Goal: Transaction & Acquisition: Download file/media

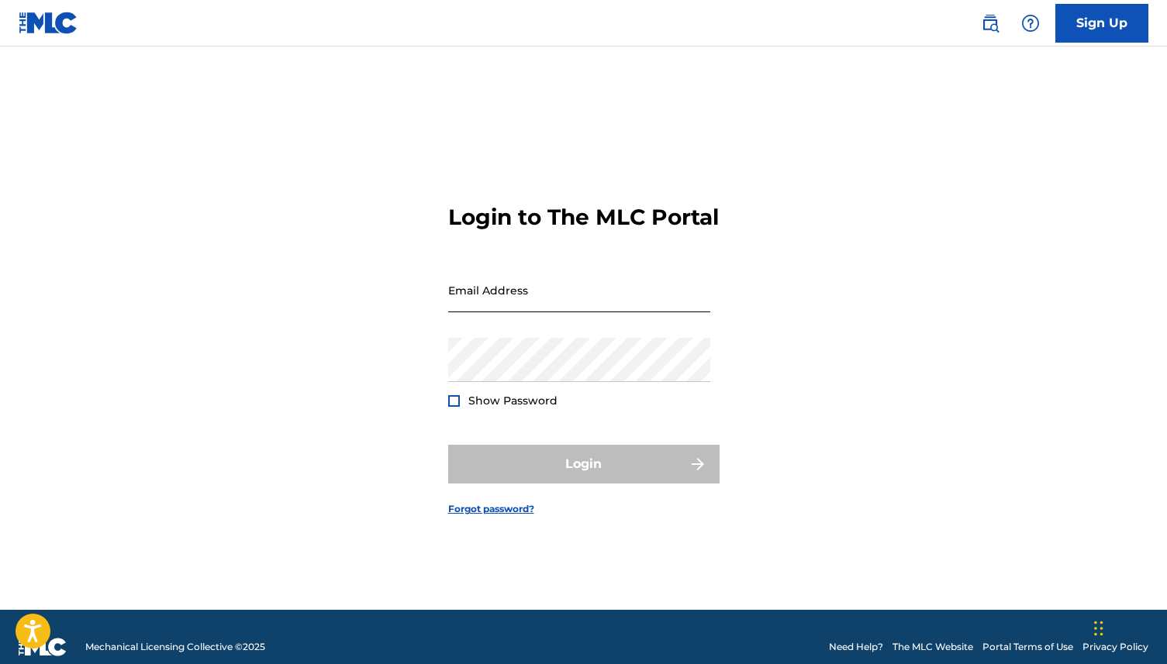
click at [496, 306] on input "Email Address" at bounding box center [579, 290] width 262 height 44
type input "[PERSON_NAME][EMAIL_ADDRESS][DOMAIN_NAME]"
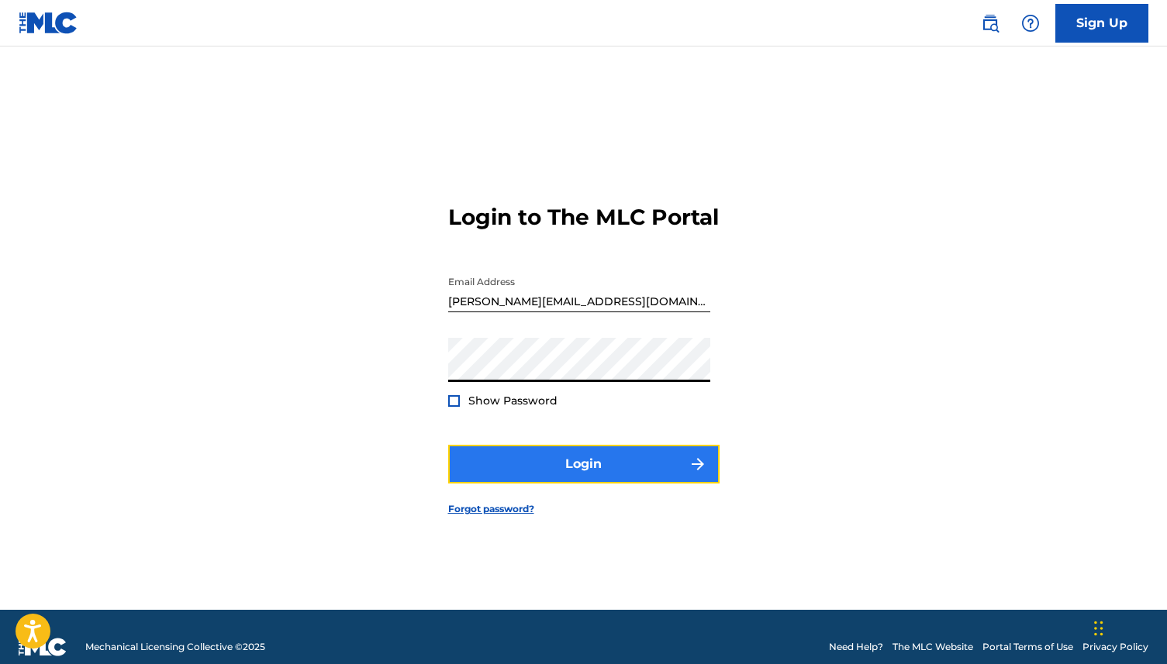
click at [490, 481] on button "Login" at bounding box center [583, 464] width 271 height 39
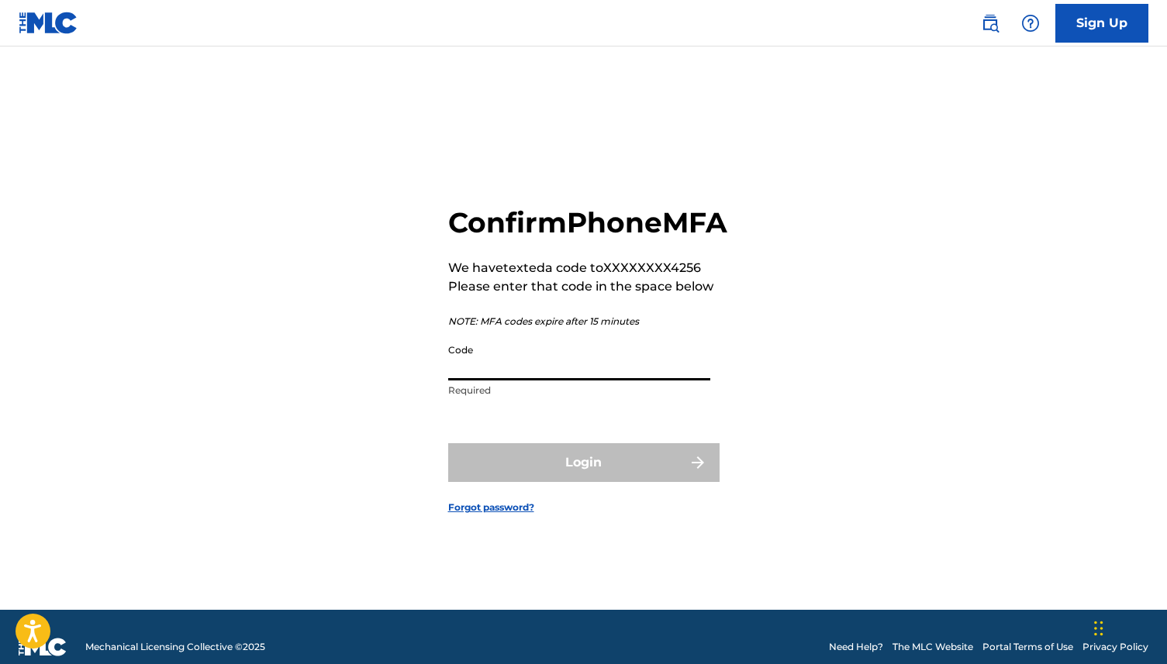
click at [509, 381] on input "Code" at bounding box center [579, 358] width 262 height 44
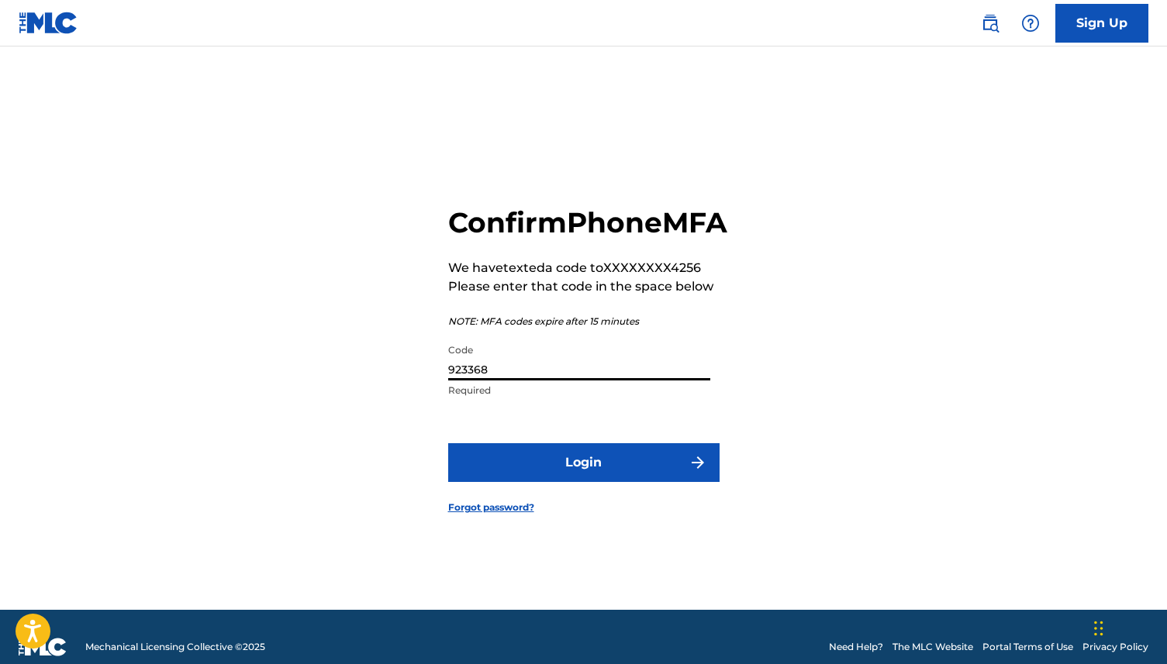
type input "923368"
click at [448, 443] on button "Login" at bounding box center [583, 462] width 271 height 39
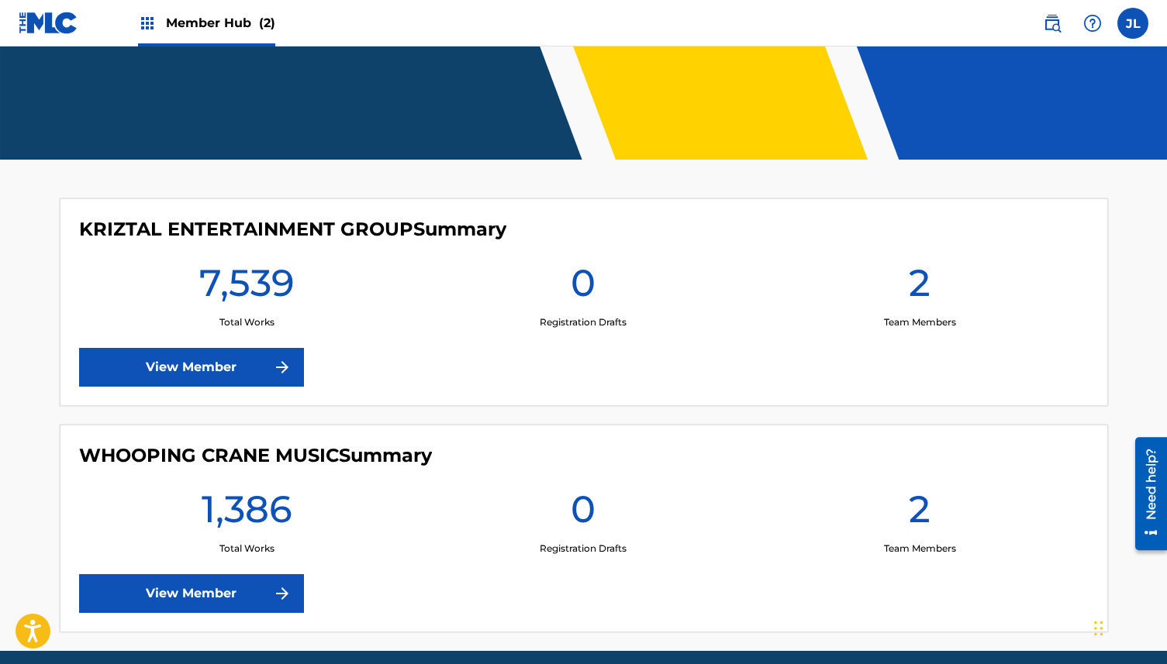
scroll to position [264, 0]
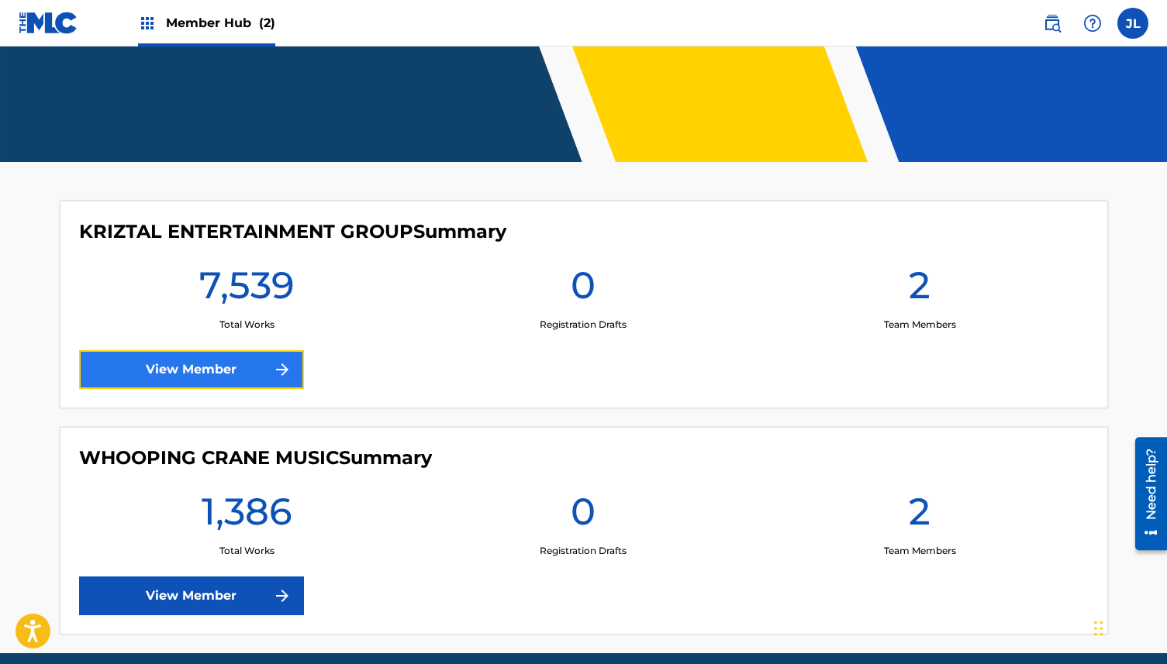
click at [302, 373] on link "View Member" at bounding box center [191, 369] width 225 height 39
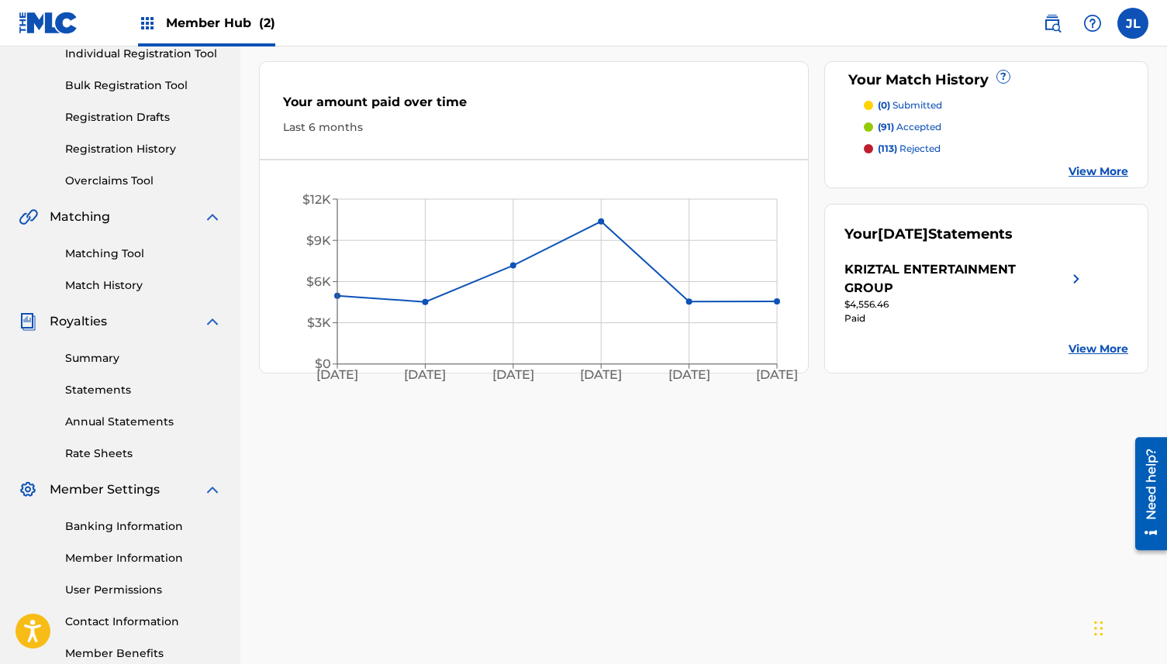
scroll to position [297, 0]
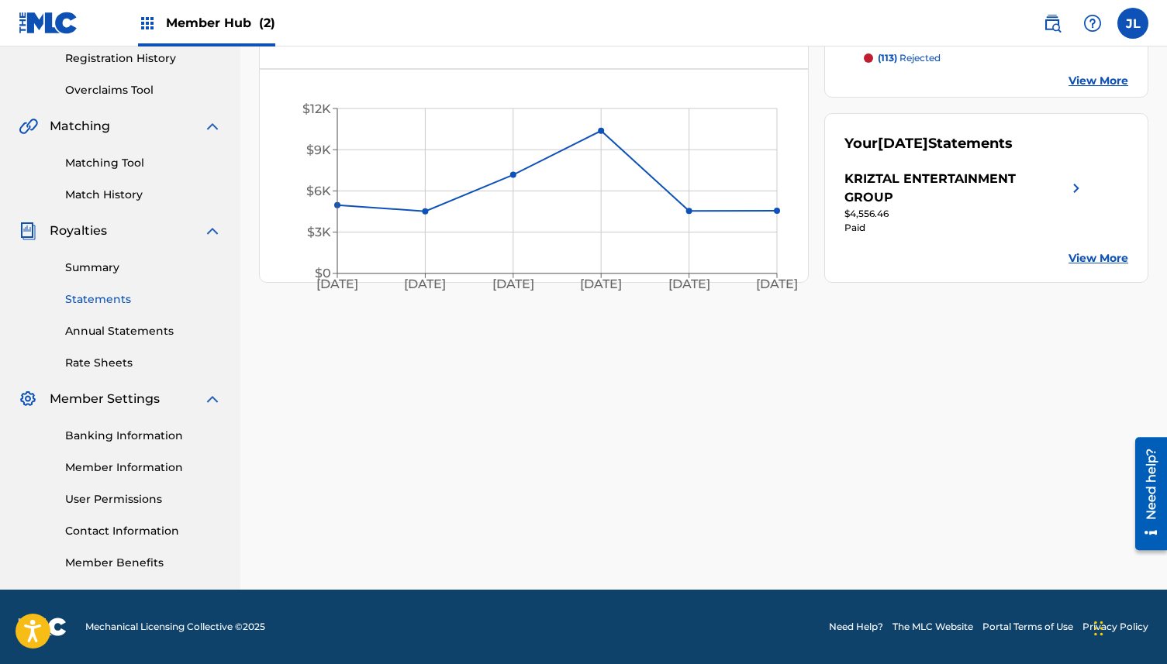
click at [122, 297] on link "Statements" at bounding box center [143, 300] width 157 height 16
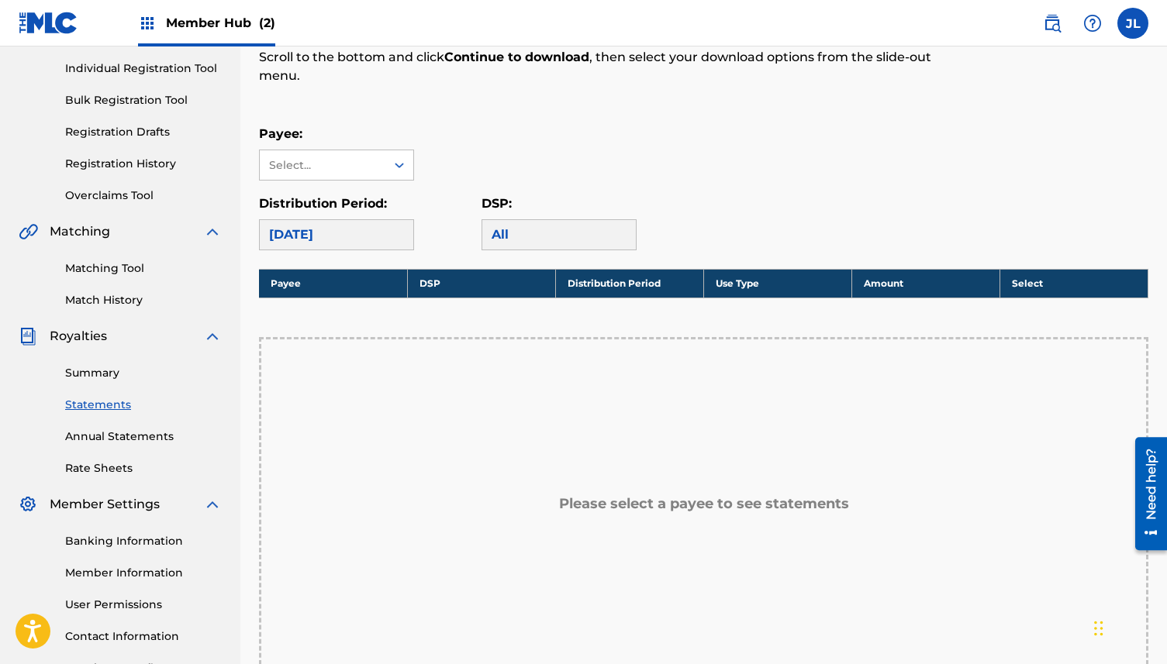
scroll to position [222, 0]
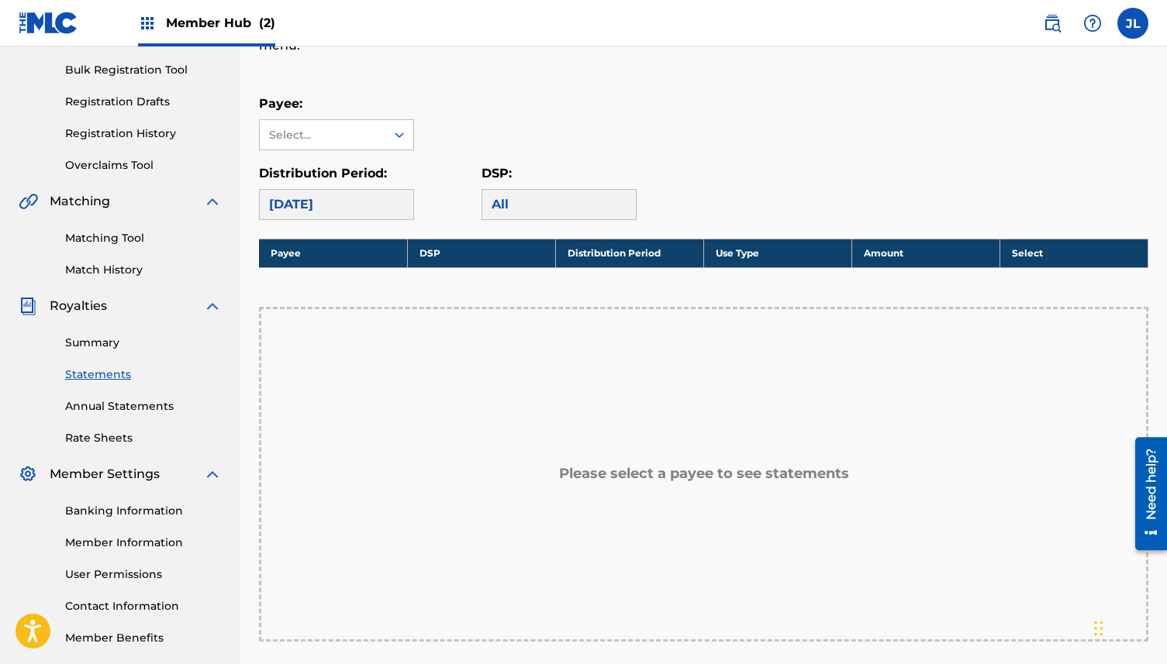
click at [393, 202] on div "[DATE]" at bounding box center [336, 204] width 155 height 31
click at [393, 136] on icon at bounding box center [400, 135] width 16 height 16
click at [379, 188] on div "KRIZTAL ENTERTAINMENT GROUP" at bounding box center [337, 188] width 154 height 76
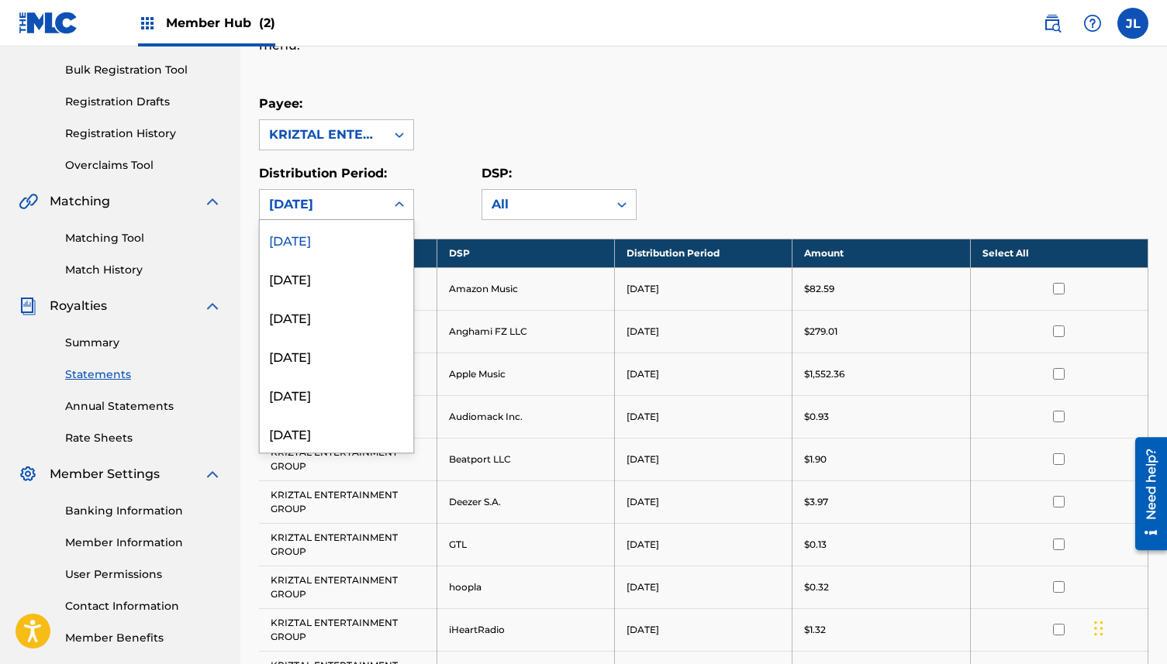
click at [387, 209] on div at bounding box center [399, 205] width 28 height 28
click at [367, 429] on div "[DATE]" at bounding box center [337, 433] width 154 height 39
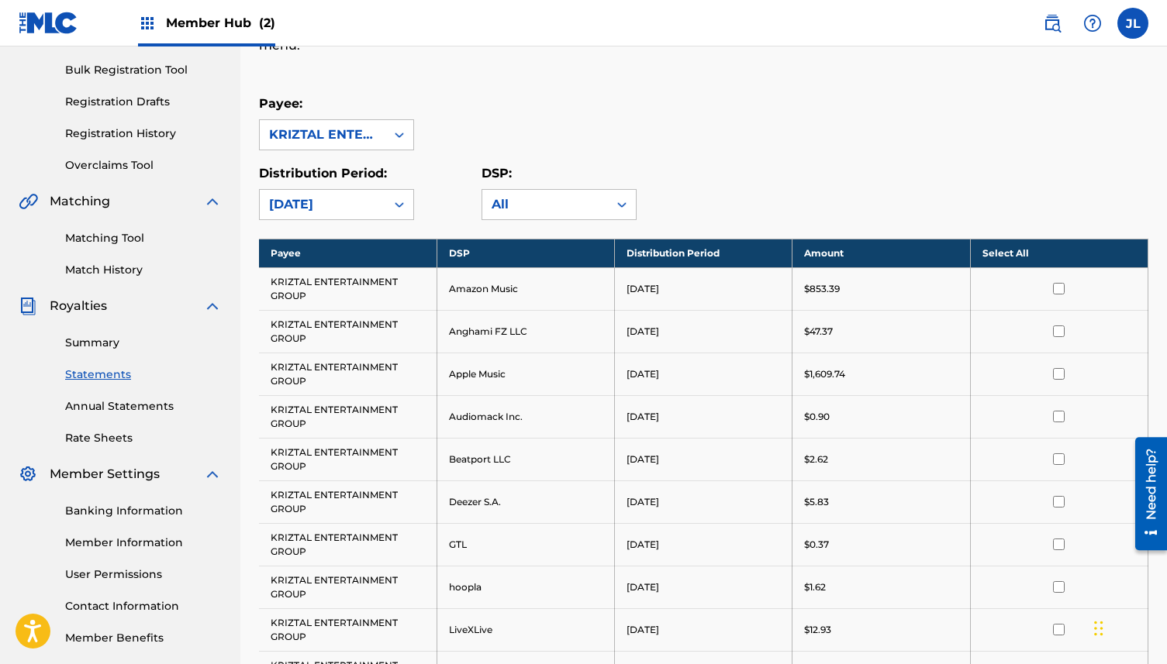
click at [1025, 257] on th "Select All" at bounding box center [1059, 253] width 178 height 29
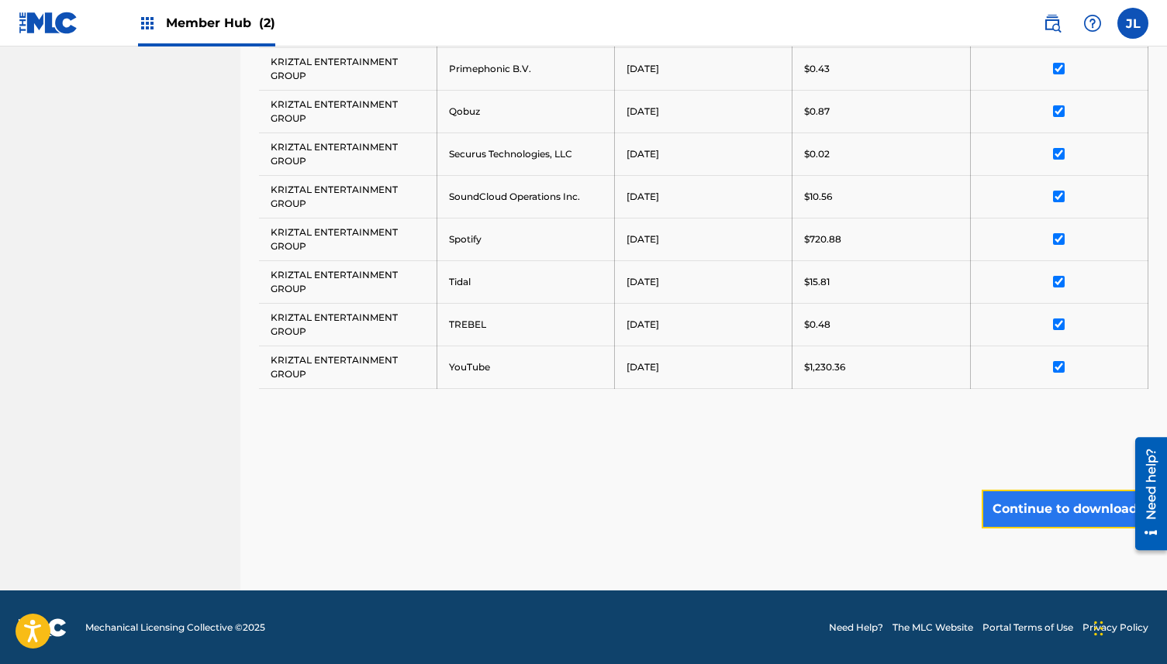
click at [1040, 512] on button "Continue to download" at bounding box center [1065, 509] width 167 height 39
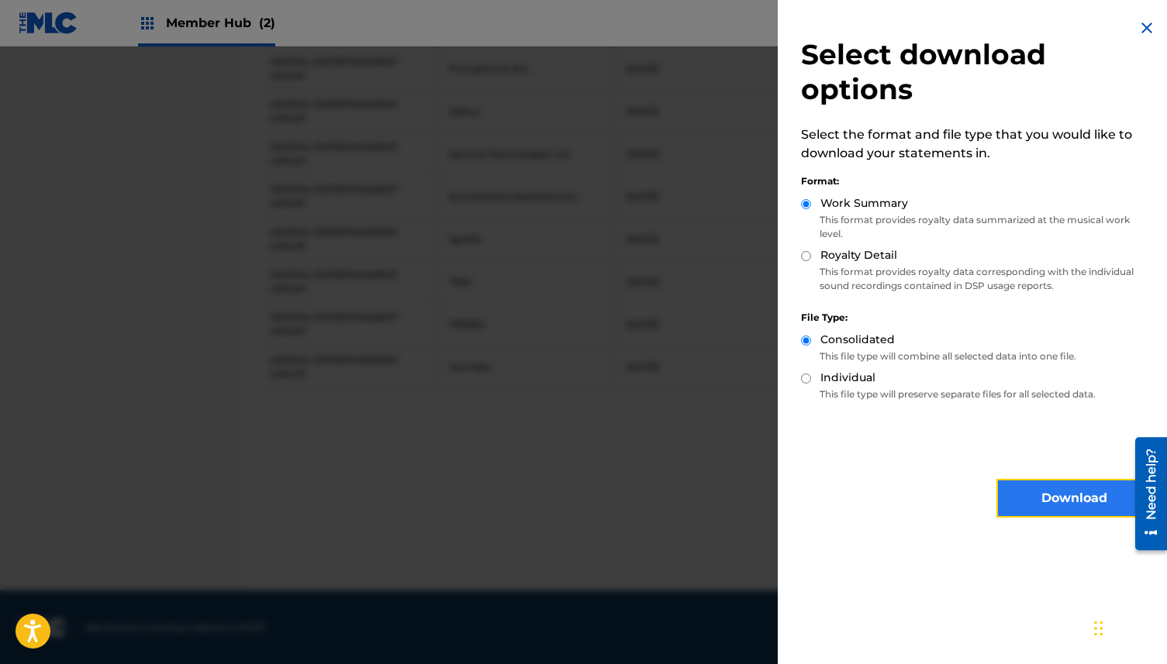
click at [1034, 498] on button "Download" at bounding box center [1073, 498] width 155 height 39
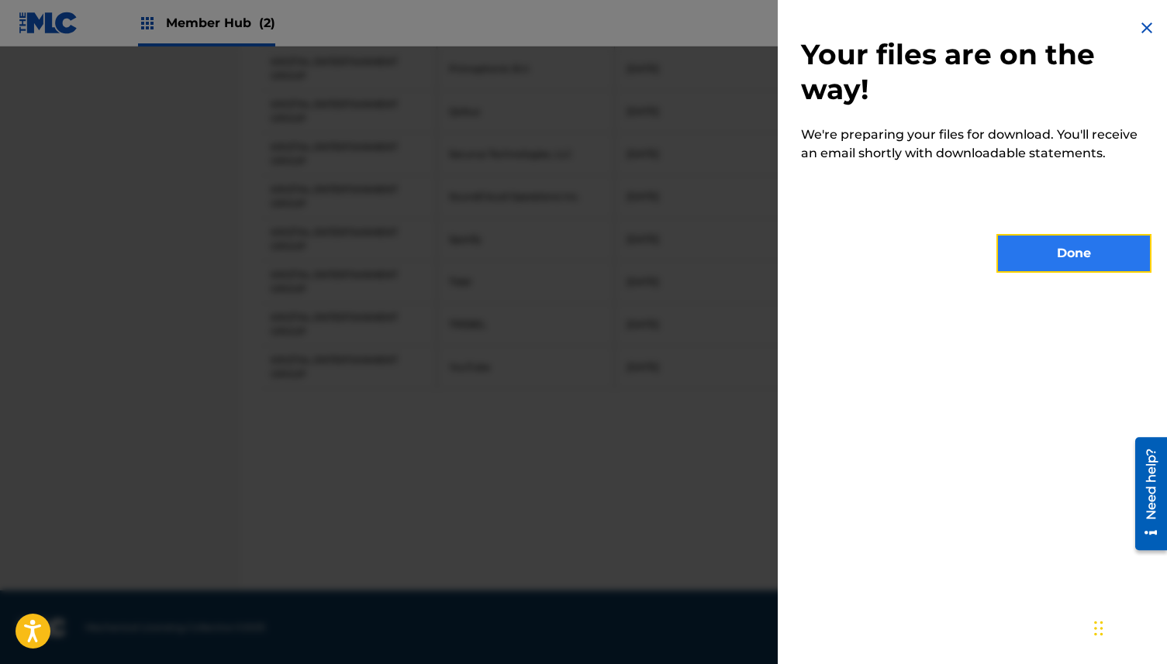
click at [1072, 246] on button "Done" at bounding box center [1073, 253] width 155 height 39
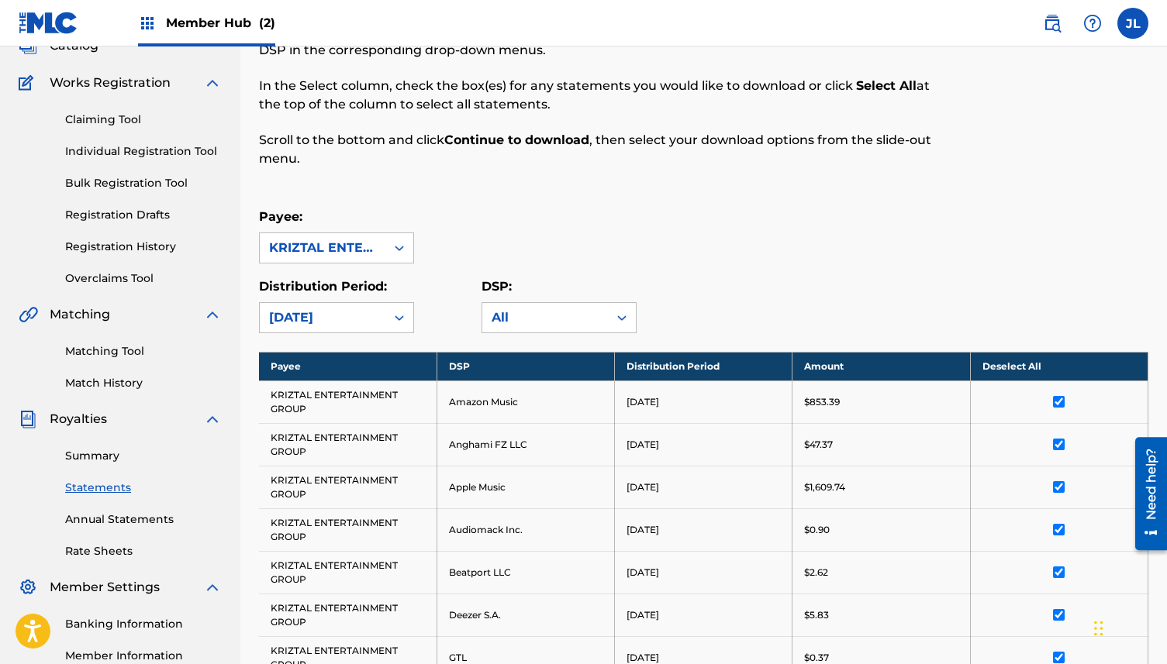
scroll to position [0, 0]
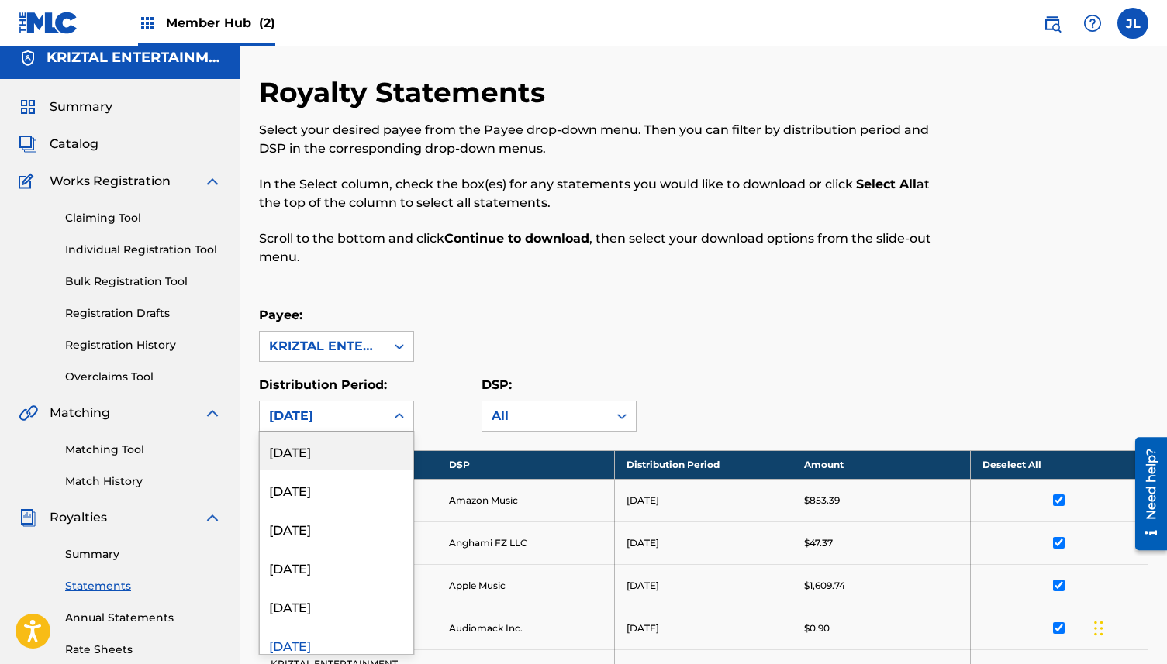
click at [390, 422] on div at bounding box center [399, 416] width 28 height 28
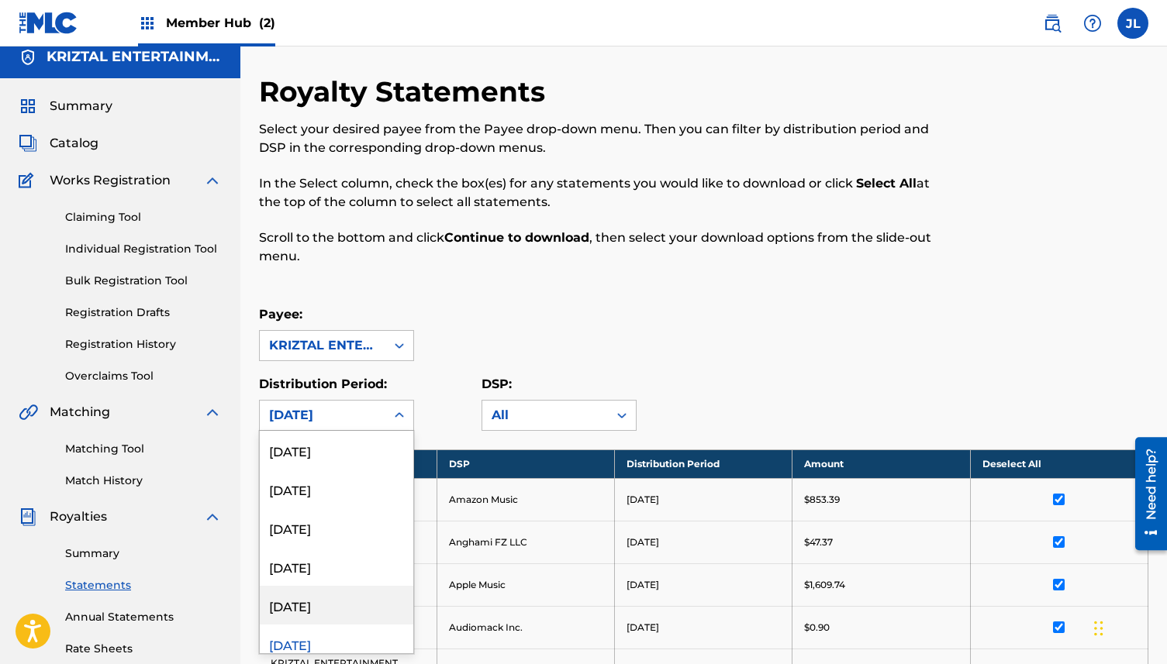
click at [364, 592] on div "[DATE]" at bounding box center [337, 605] width 154 height 39
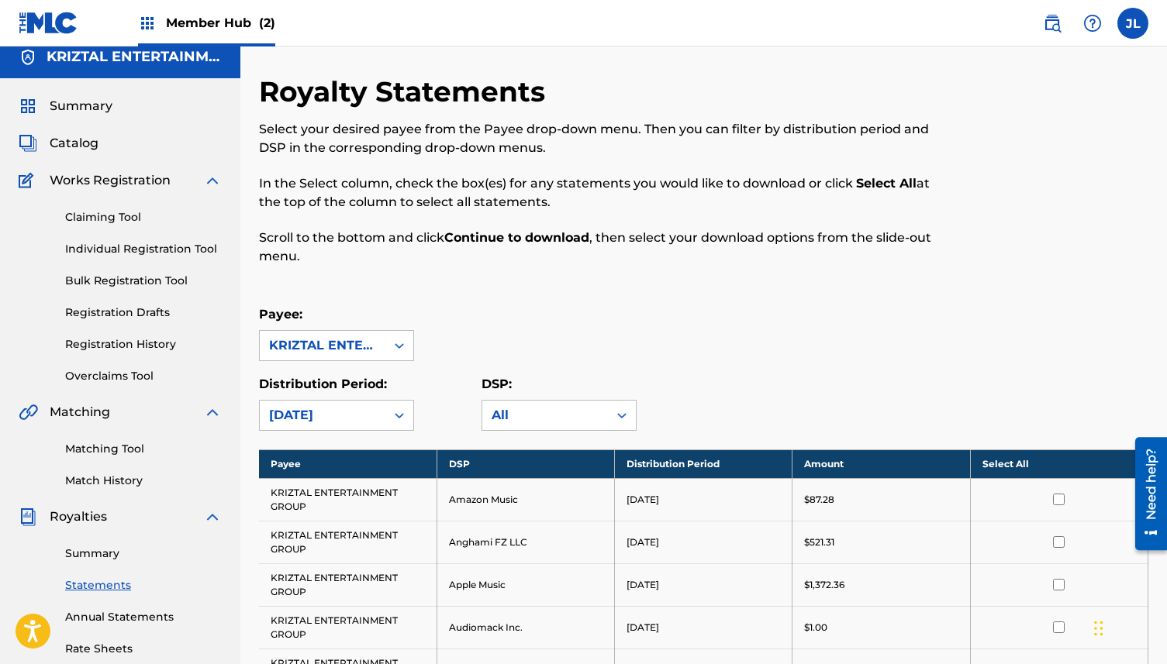
click at [1039, 468] on th "Select All" at bounding box center [1059, 464] width 178 height 29
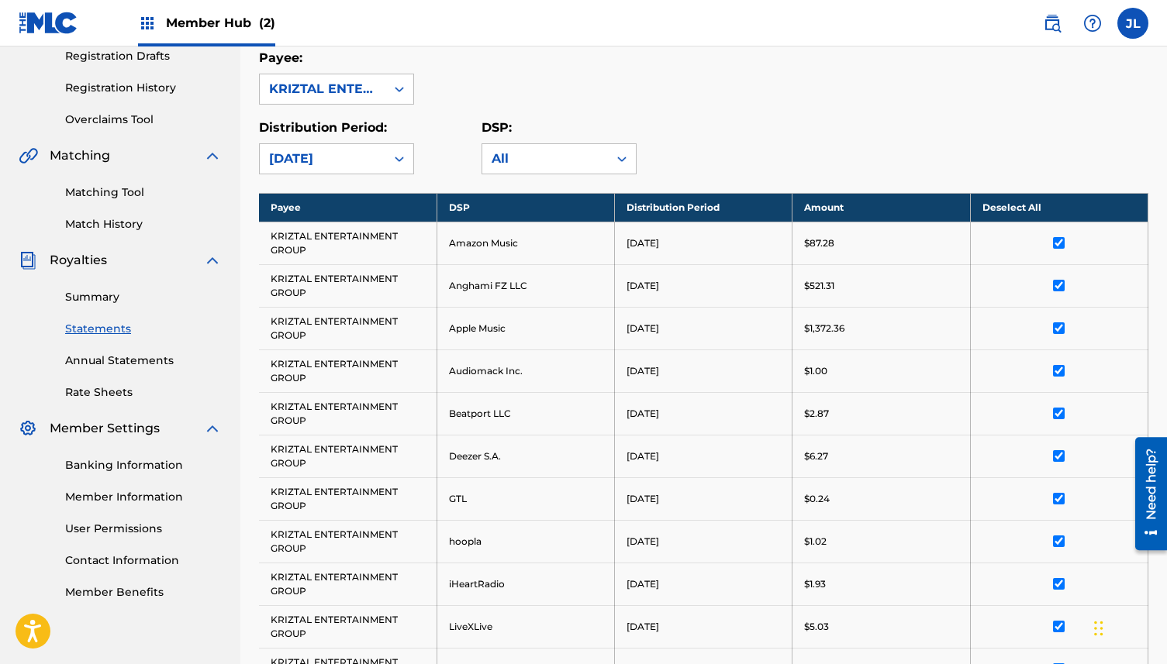
scroll to position [1039, 0]
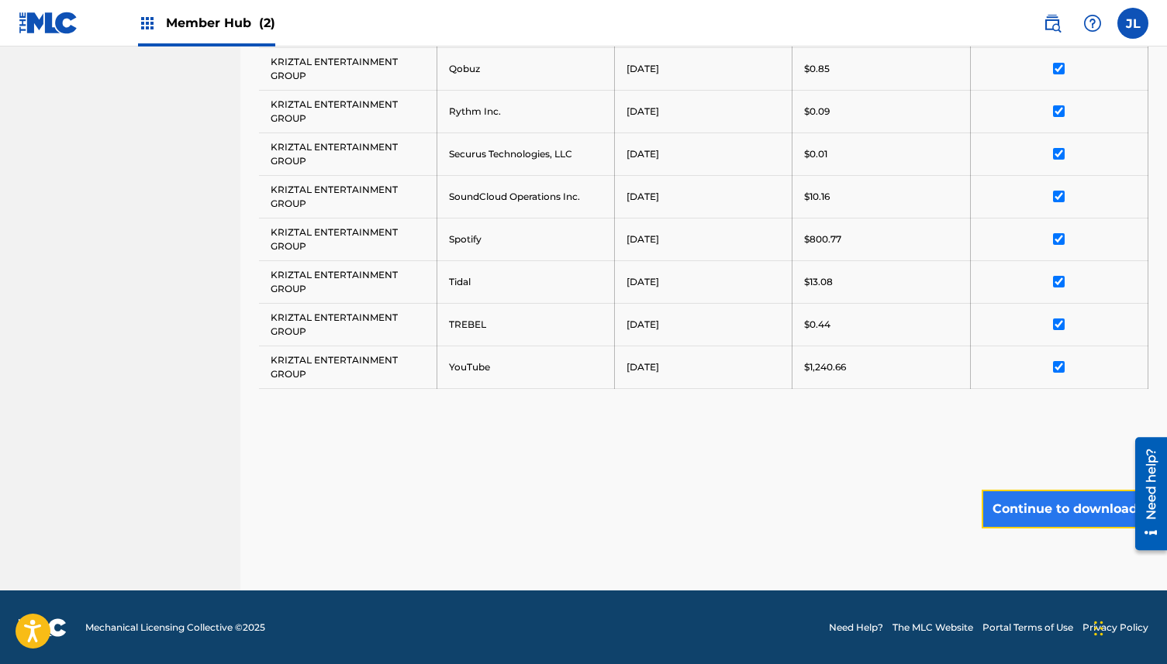
click at [1037, 505] on button "Continue to download" at bounding box center [1065, 509] width 167 height 39
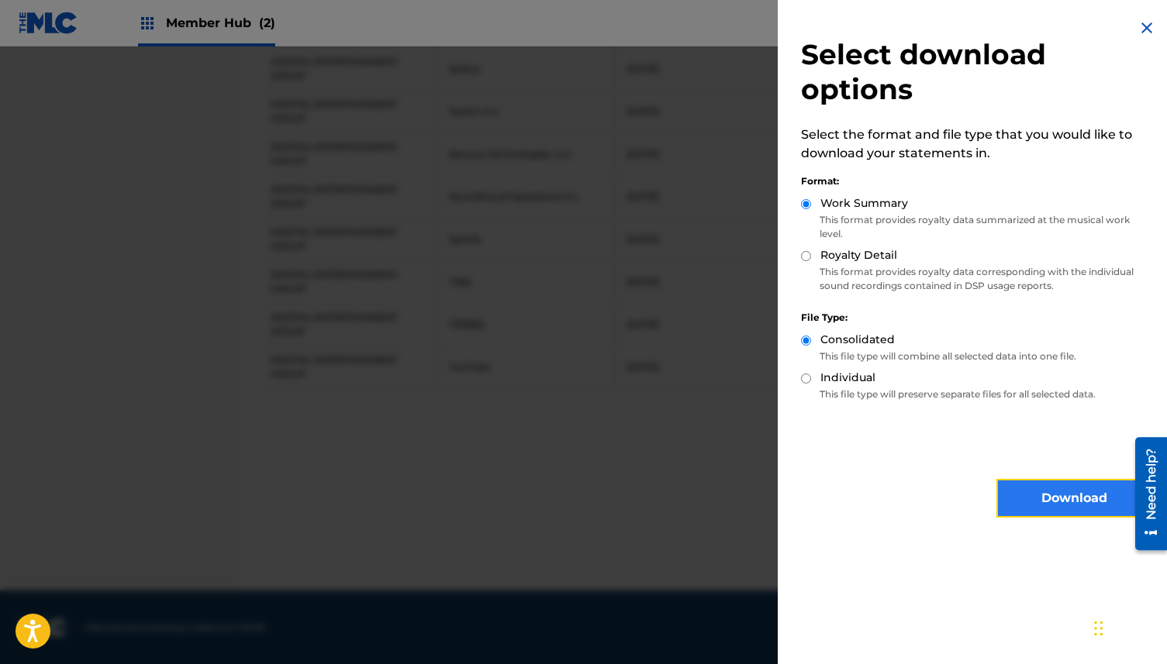
click at [1054, 499] on button "Download" at bounding box center [1073, 498] width 155 height 39
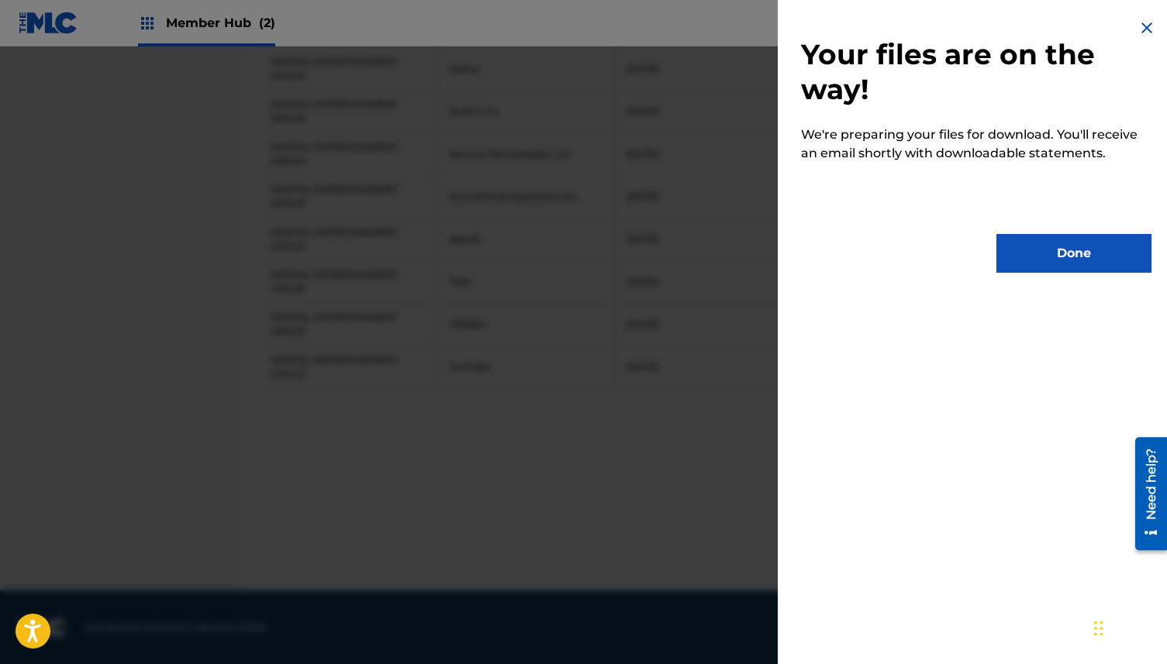
click at [1141, 25] on img at bounding box center [1146, 28] width 19 height 19
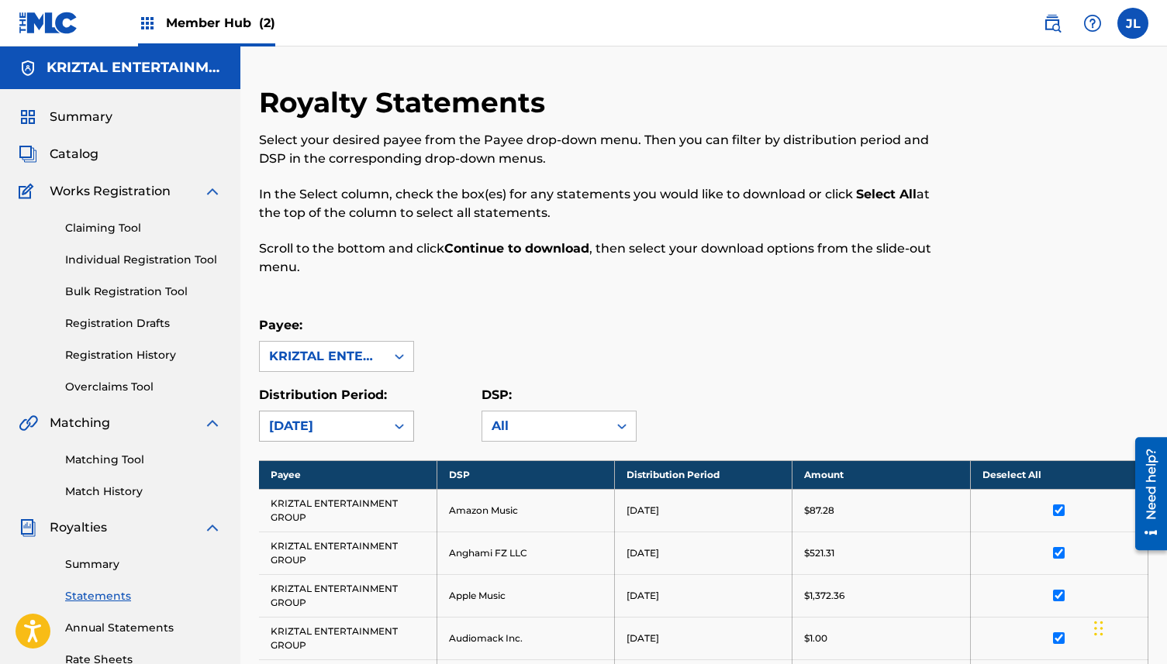
scroll to position [11, 0]
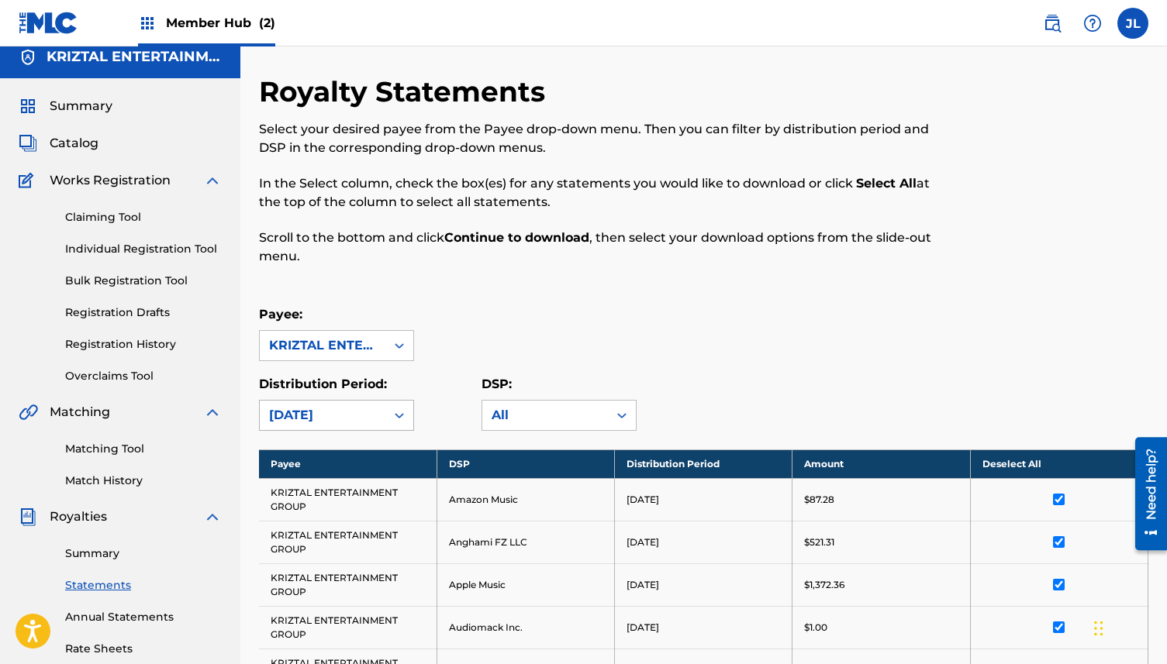
click at [356, 426] on div "[DATE]" at bounding box center [323, 415] width 126 height 29
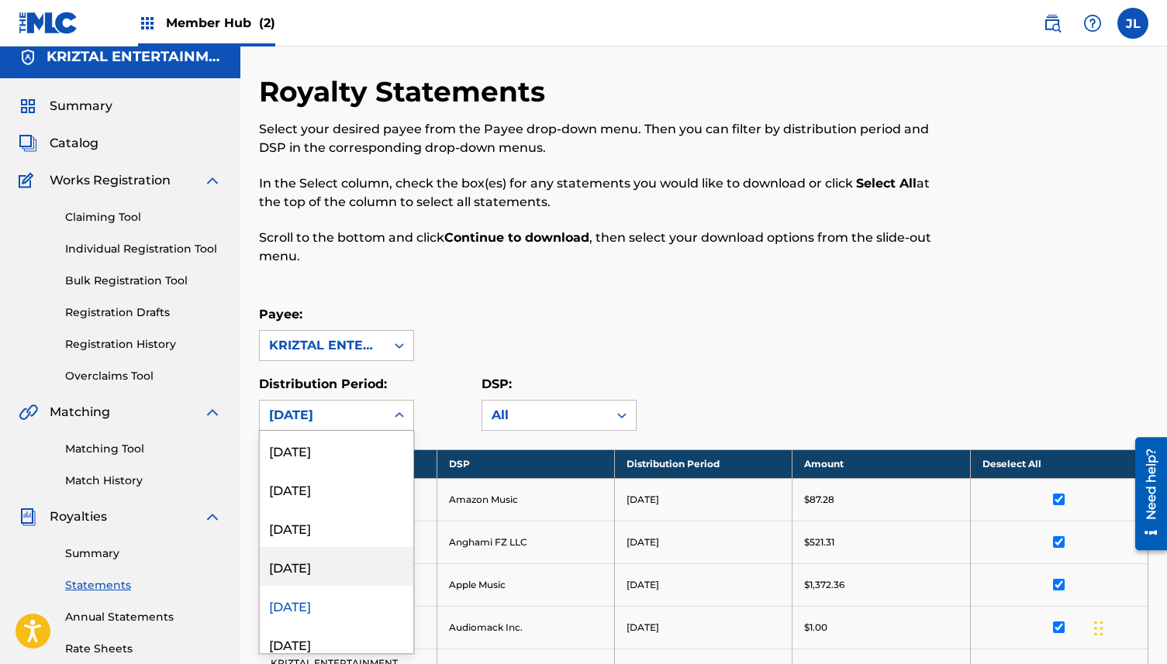
click at [347, 561] on div "[DATE]" at bounding box center [337, 566] width 154 height 39
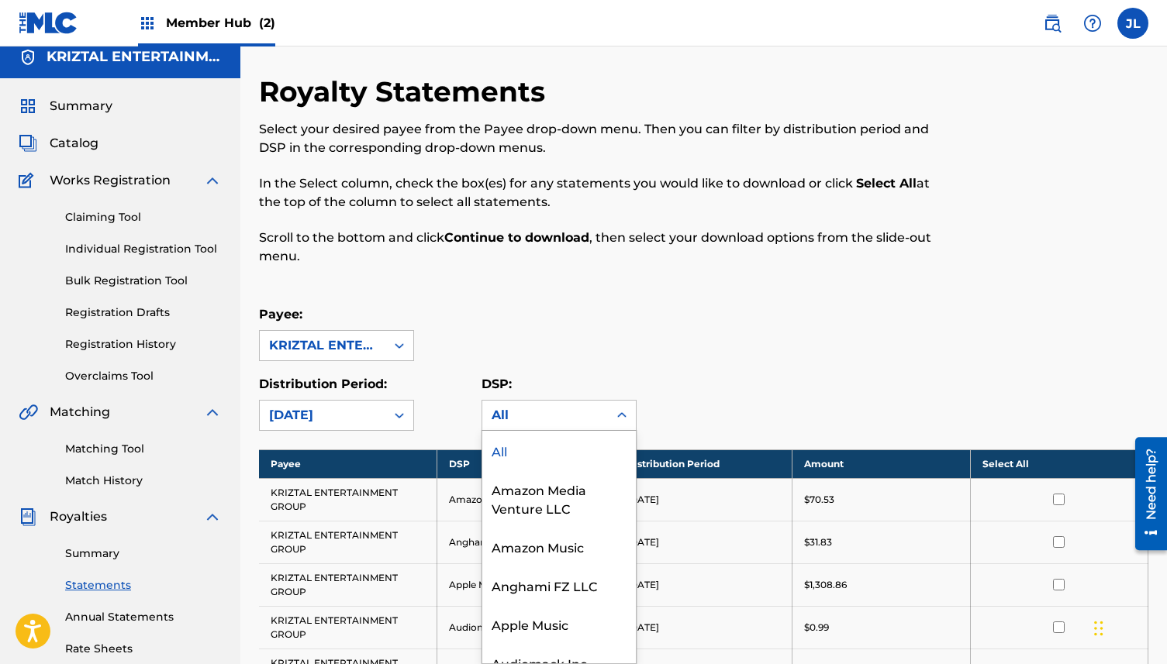
click at [589, 423] on div "All" at bounding box center [545, 415] width 107 height 19
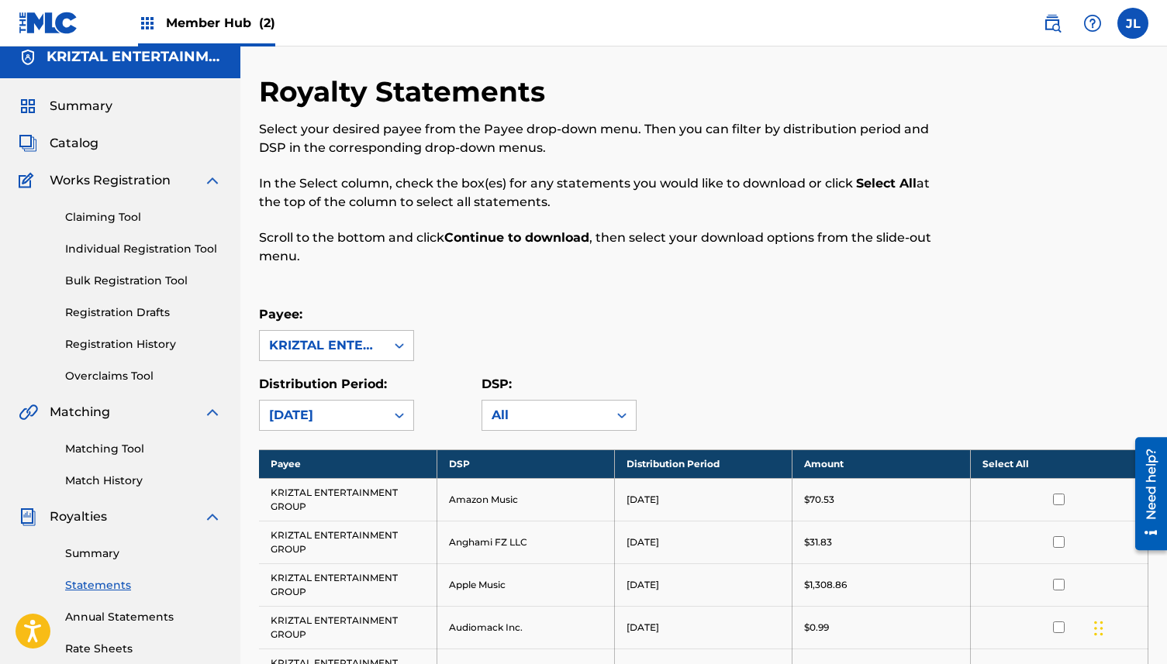
click at [1060, 460] on th "Select All" at bounding box center [1059, 464] width 178 height 29
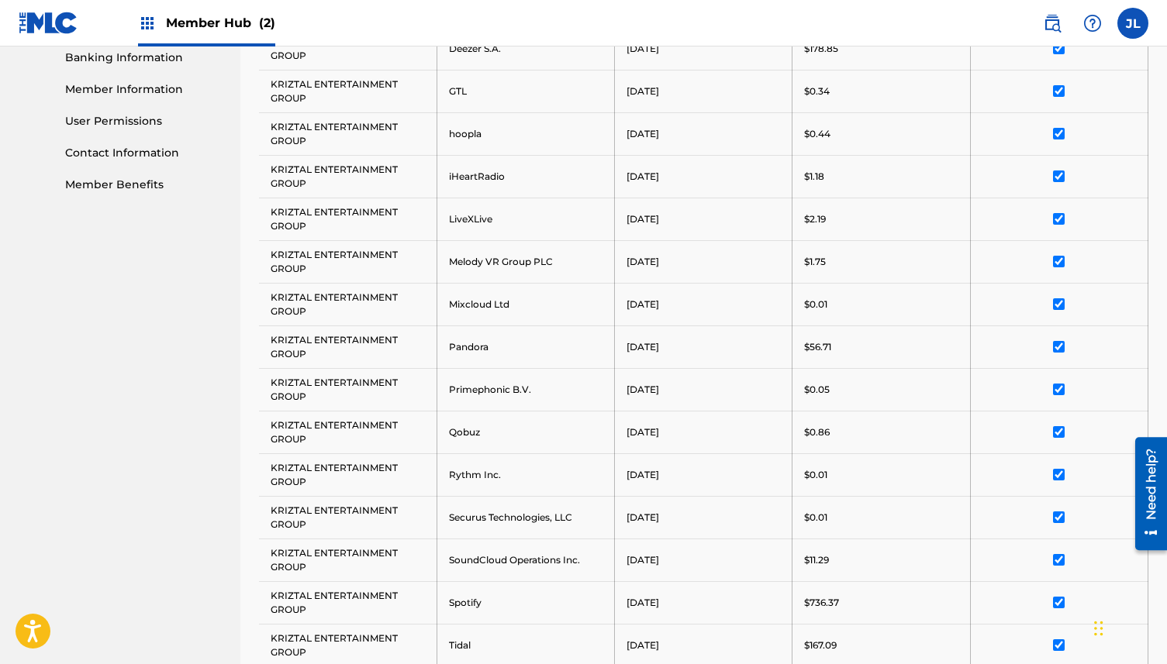
scroll to position [1082, 0]
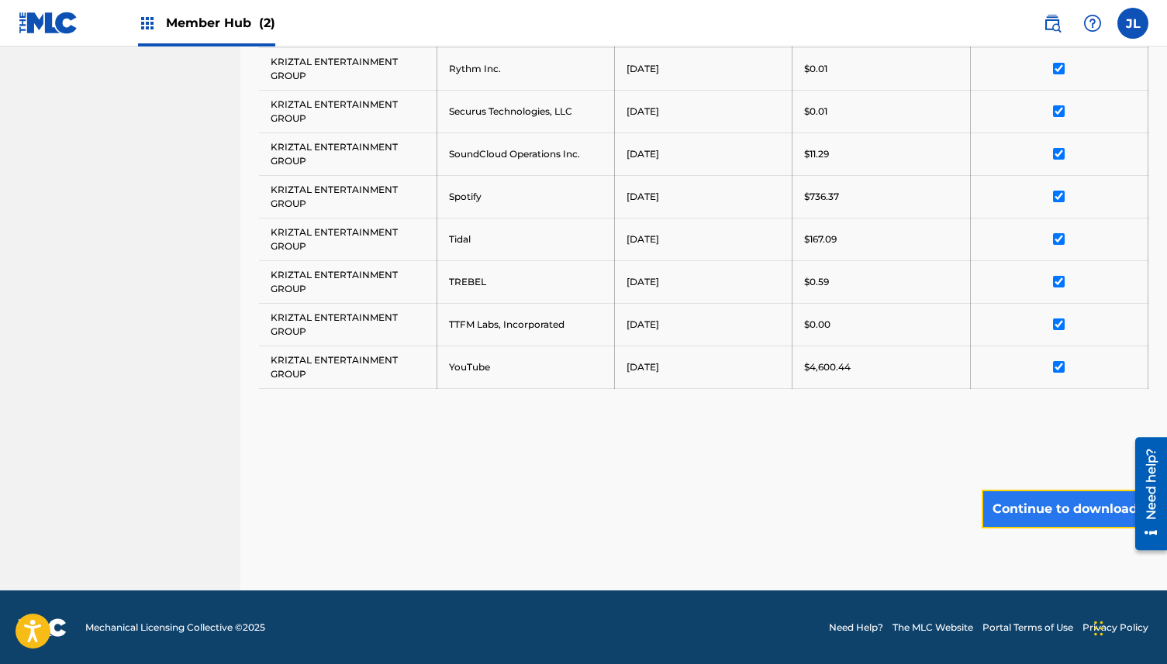
click at [1055, 515] on button "Continue to download" at bounding box center [1065, 509] width 167 height 39
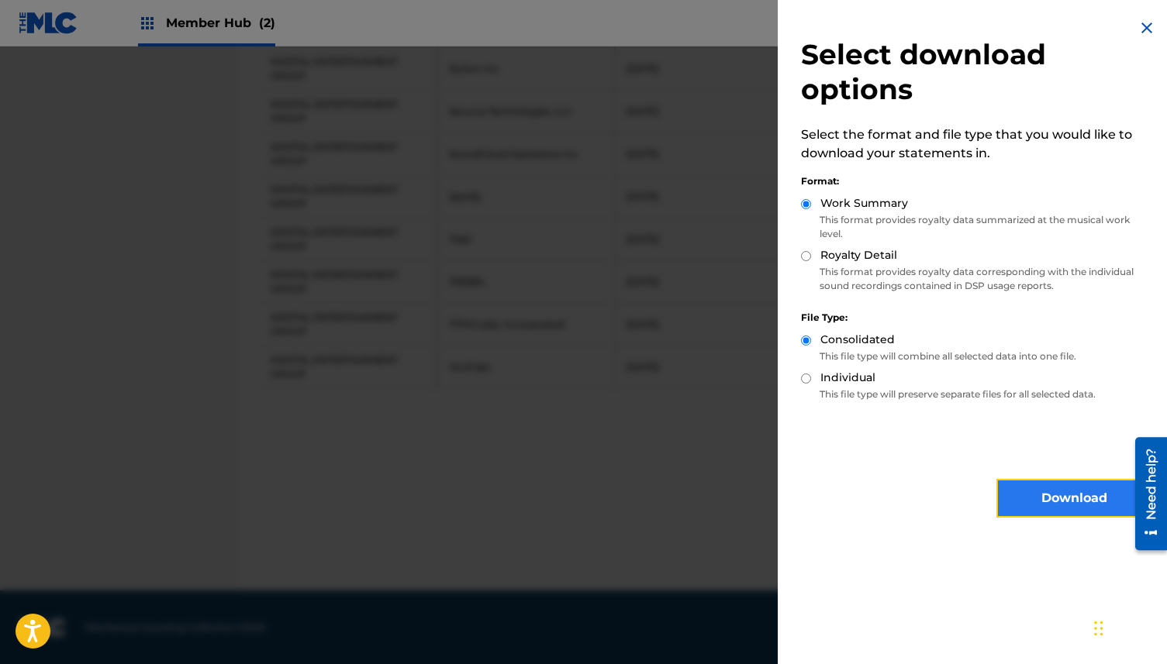
click at [1048, 495] on button "Download" at bounding box center [1073, 498] width 155 height 39
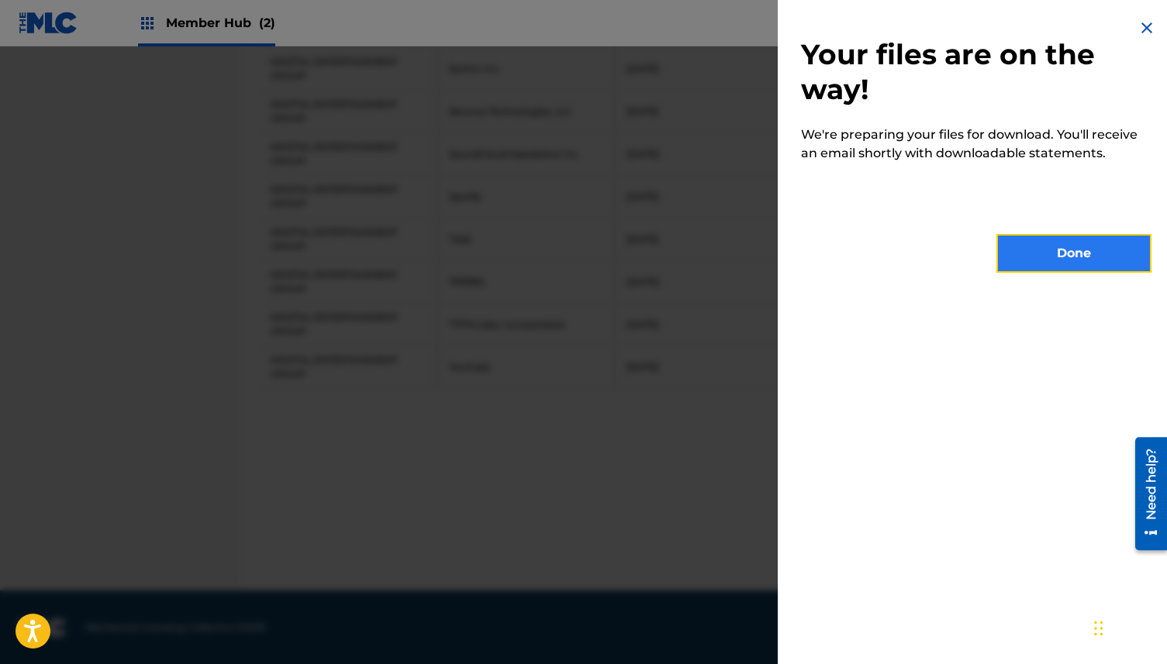
click at [1075, 257] on button "Done" at bounding box center [1073, 253] width 155 height 39
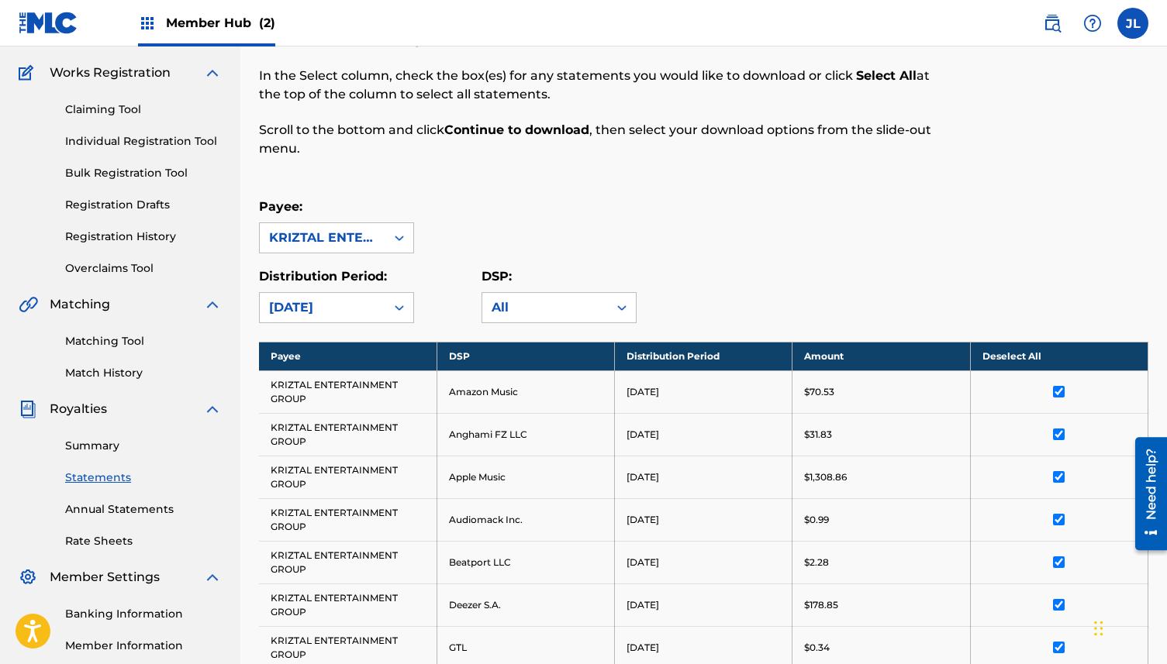
scroll to position [150, 0]
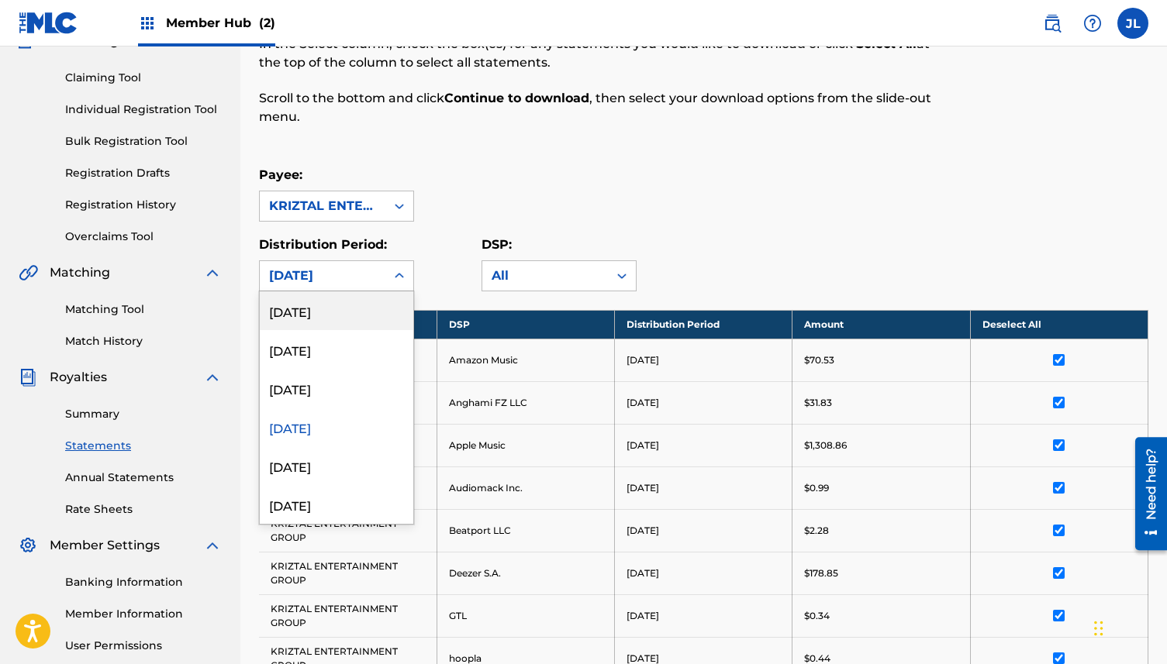
click at [404, 274] on icon at bounding box center [400, 276] width 16 height 16
click at [349, 507] on div "[DATE]" at bounding box center [337, 504] width 154 height 39
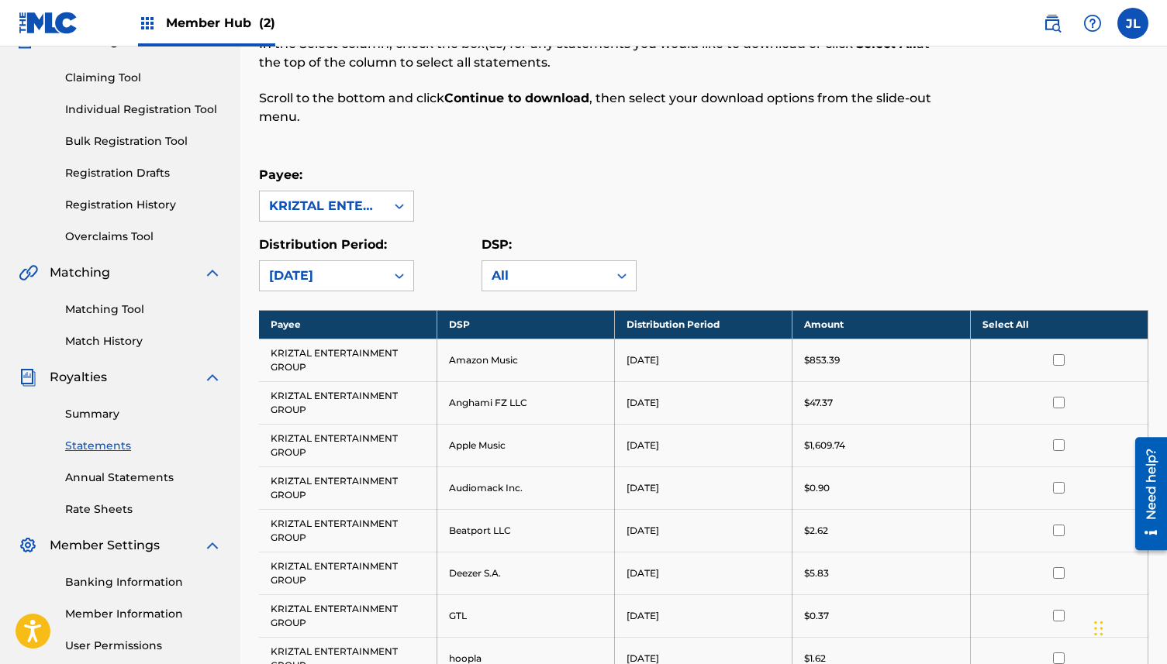
click at [1068, 326] on th "Select All" at bounding box center [1059, 324] width 178 height 29
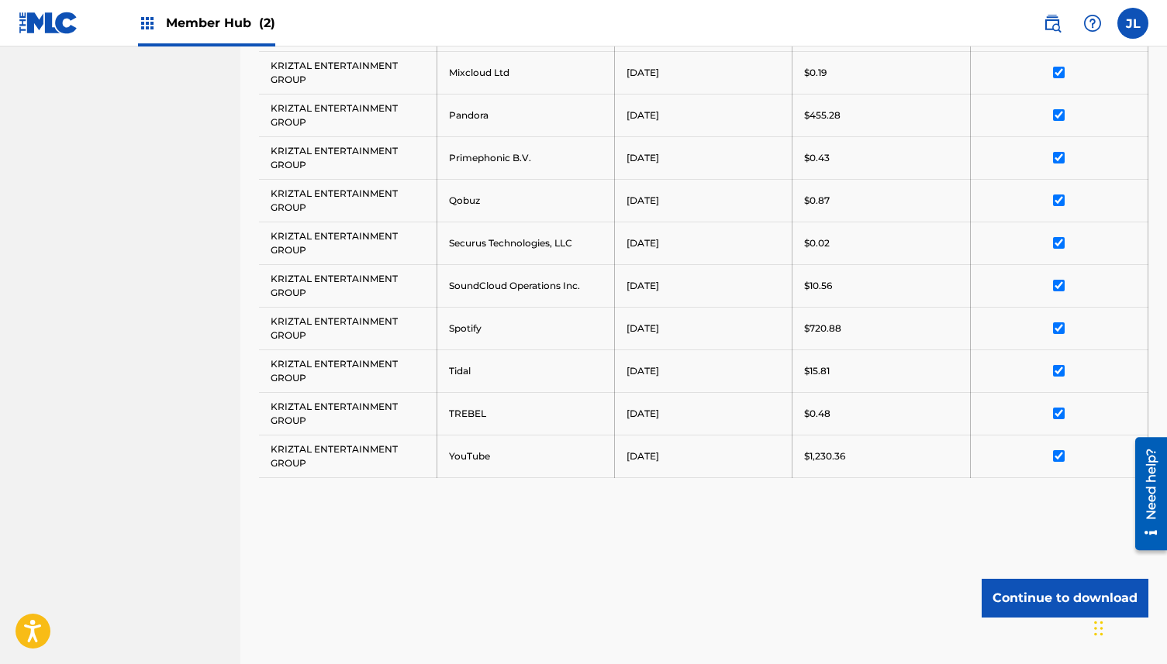
scroll to position [954, 0]
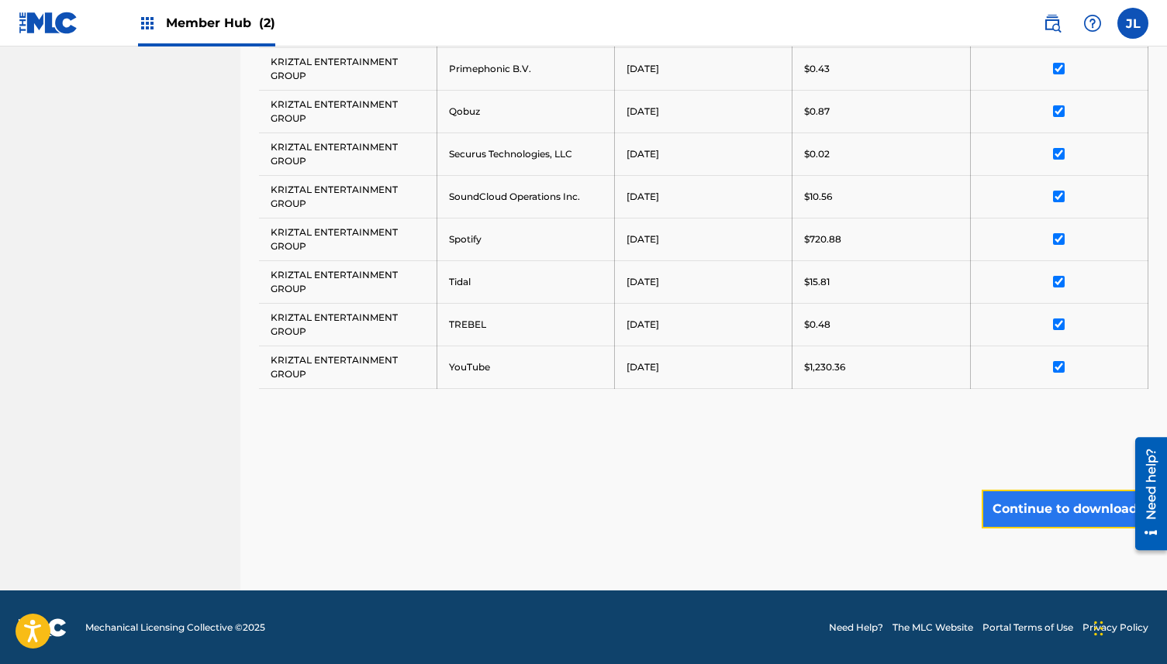
click at [1044, 523] on button "Continue to download" at bounding box center [1065, 509] width 167 height 39
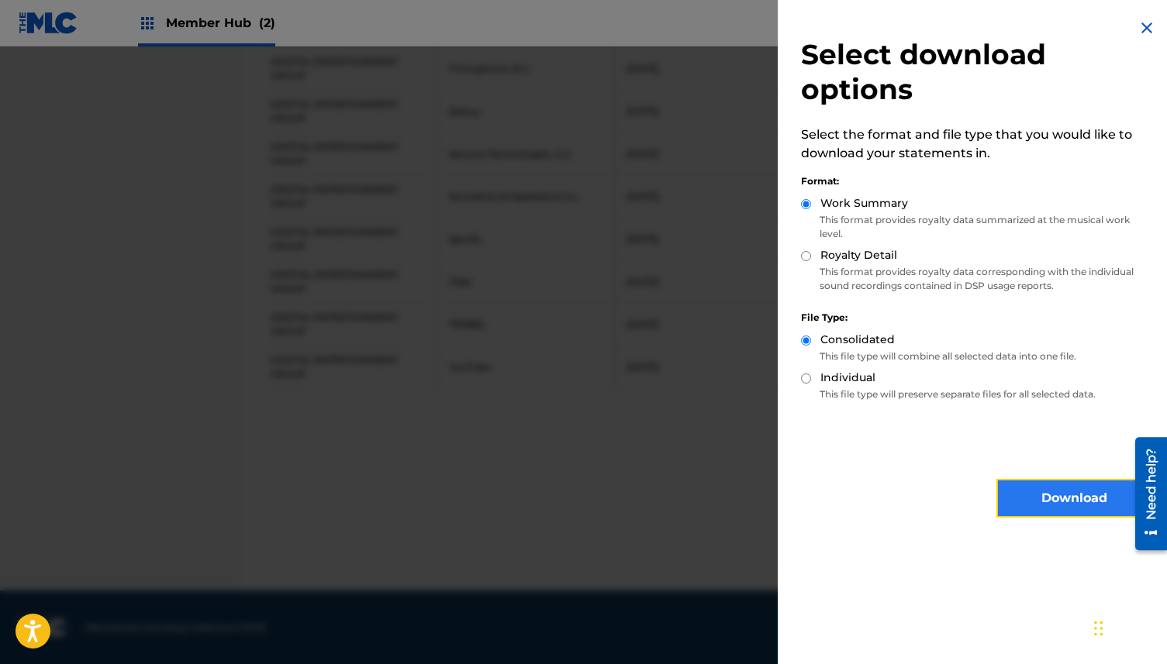
click at [1044, 502] on button "Download" at bounding box center [1073, 498] width 155 height 39
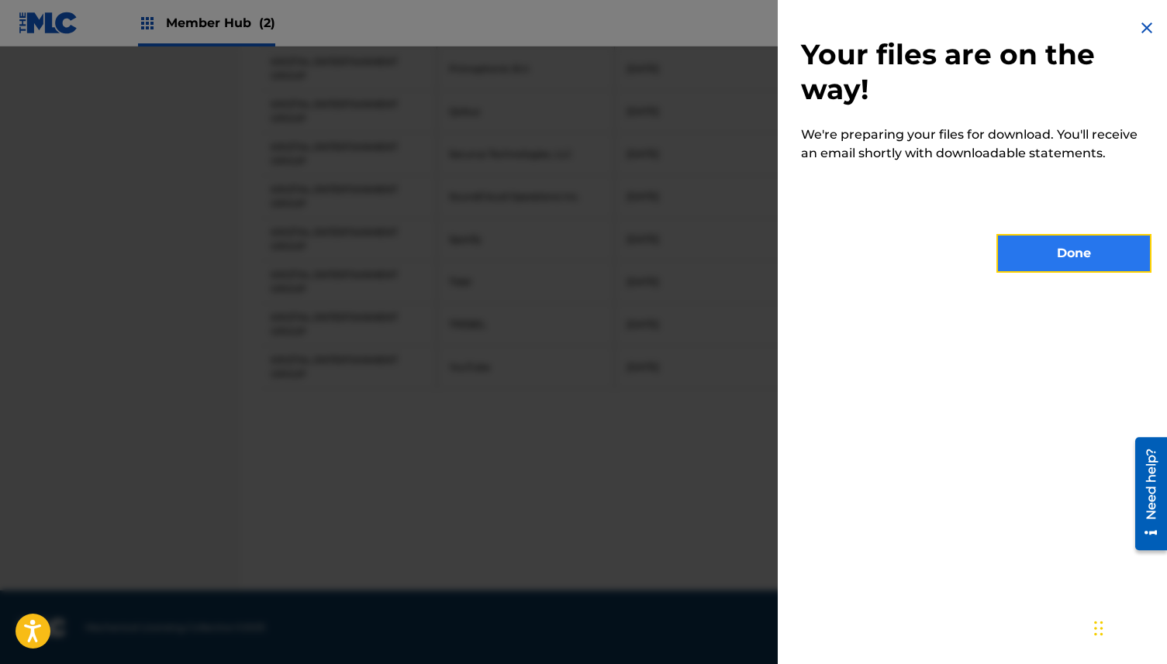
click at [1064, 254] on button "Done" at bounding box center [1073, 253] width 155 height 39
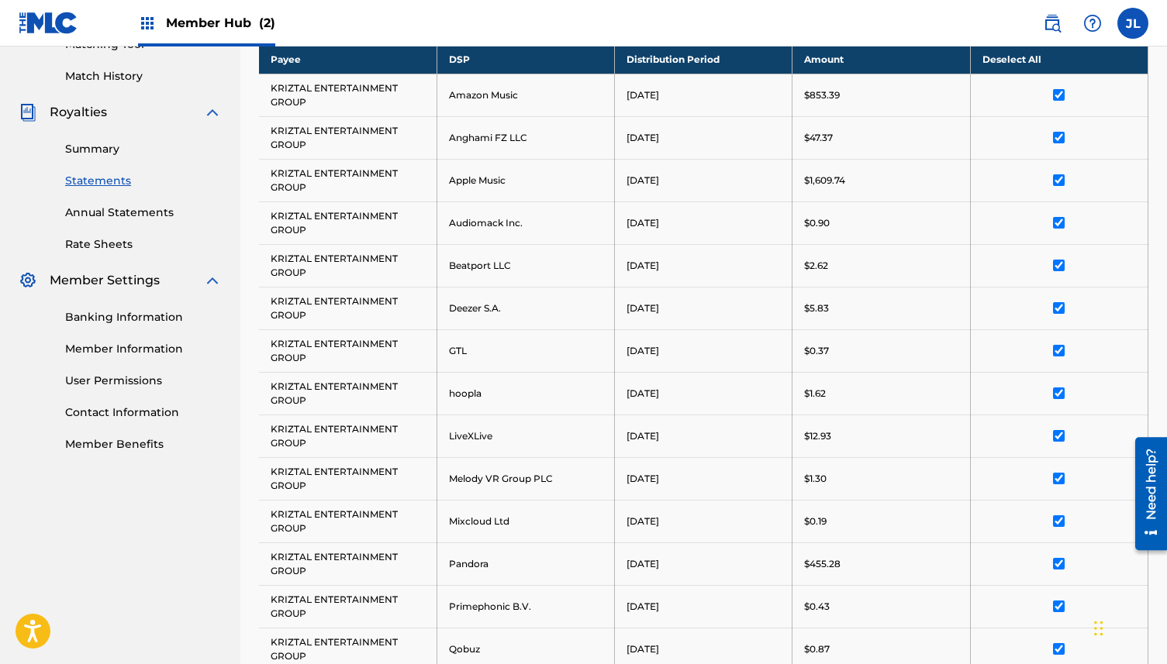
scroll to position [0, 0]
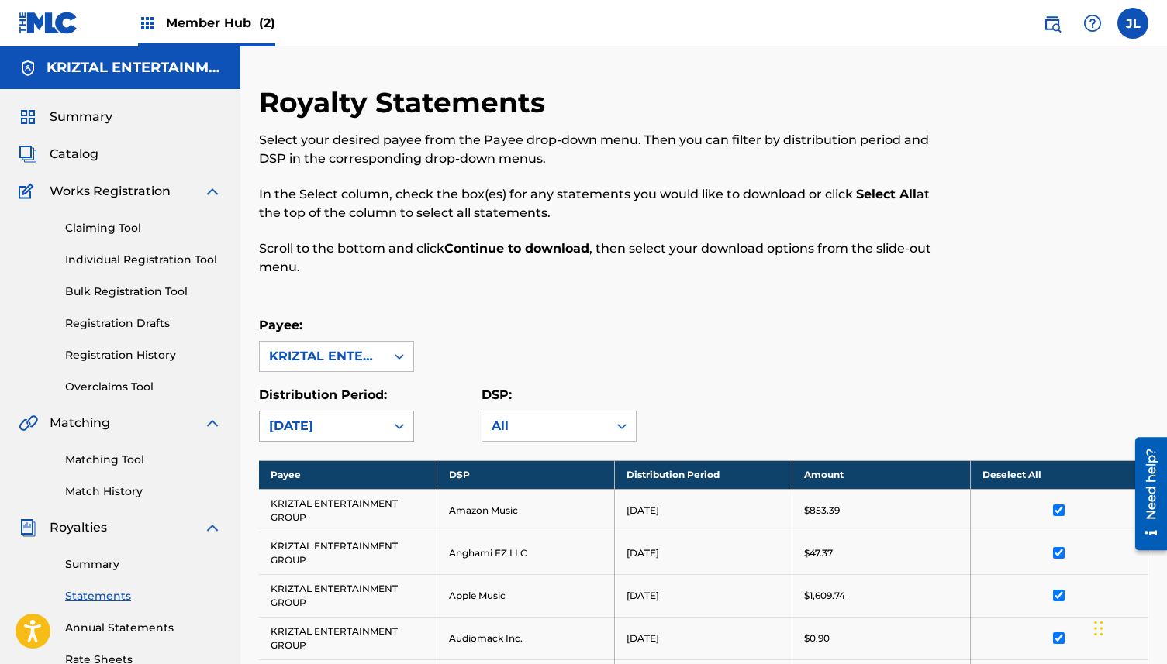
click at [387, 434] on div "[DATE]" at bounding box center [336, 426] width 155 height 31
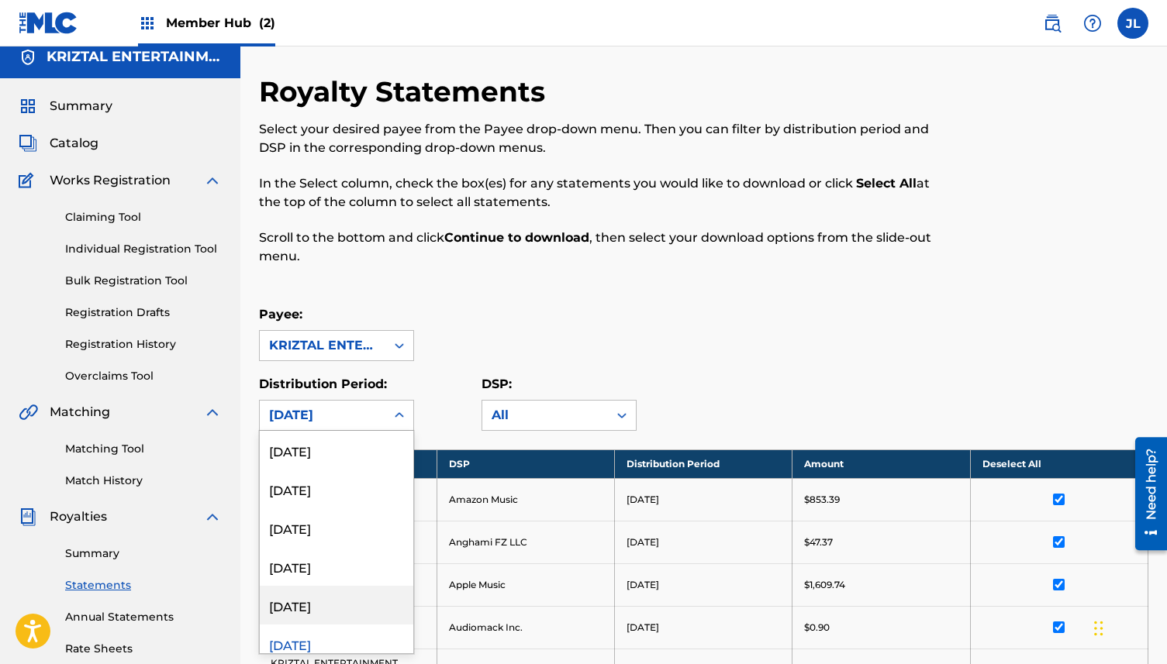
click at [357, 596] on div "[DATE]" at bounding box center [337, 605] width 154 height 39
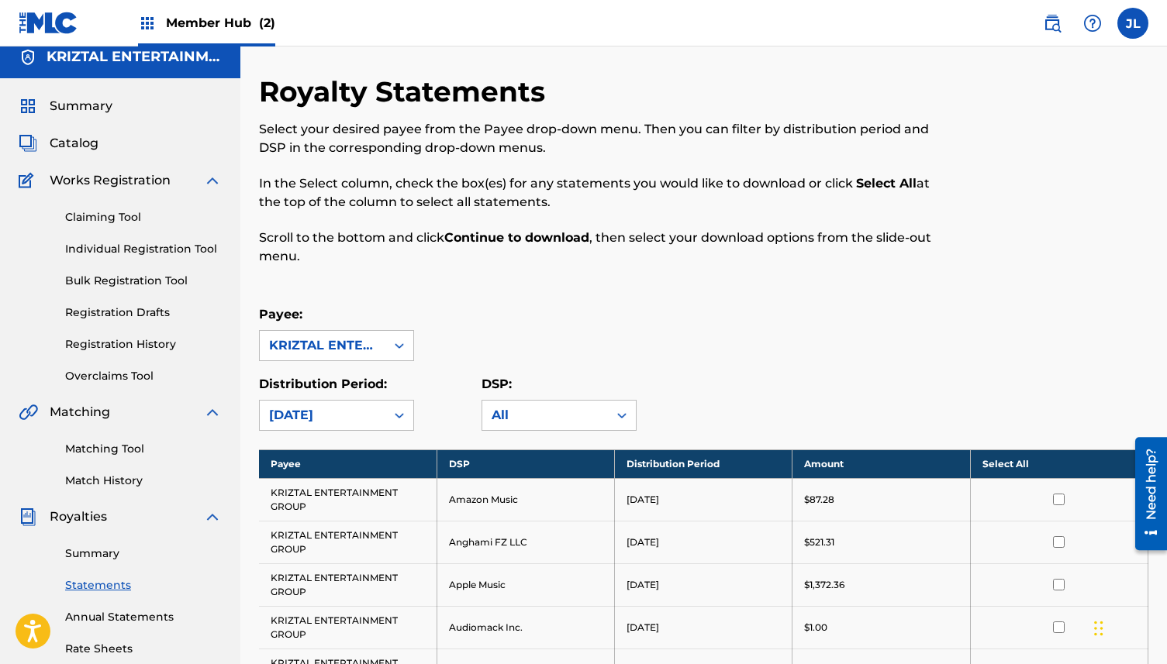
click at [1061, 468] on th "Select All" at bounding box center [1059, 464] width 178 height 29
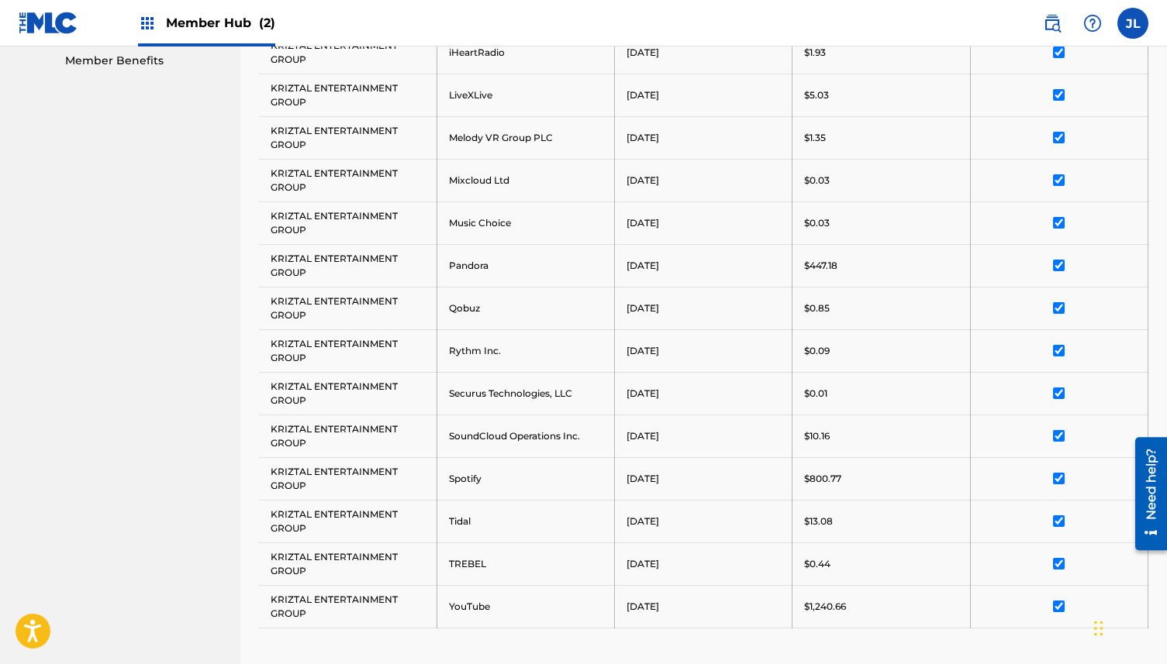
scroll to position [1039, 0]
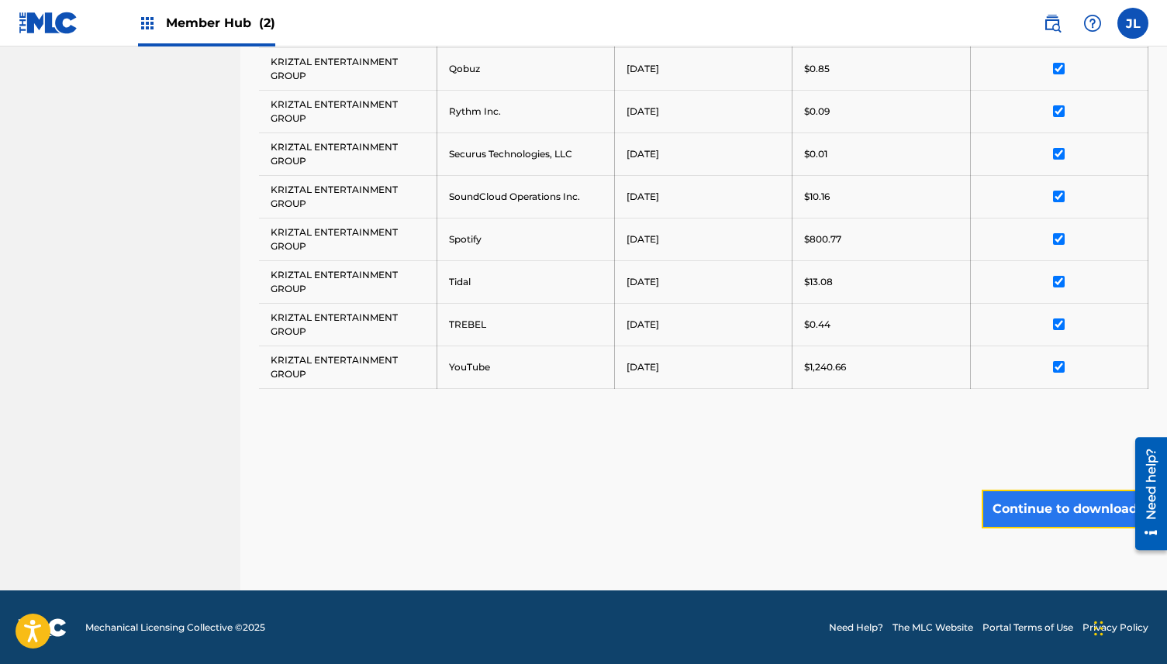
click at [1061, 502] on button "Continue to download" at bounding box center [1065, 509] width 167 height 39
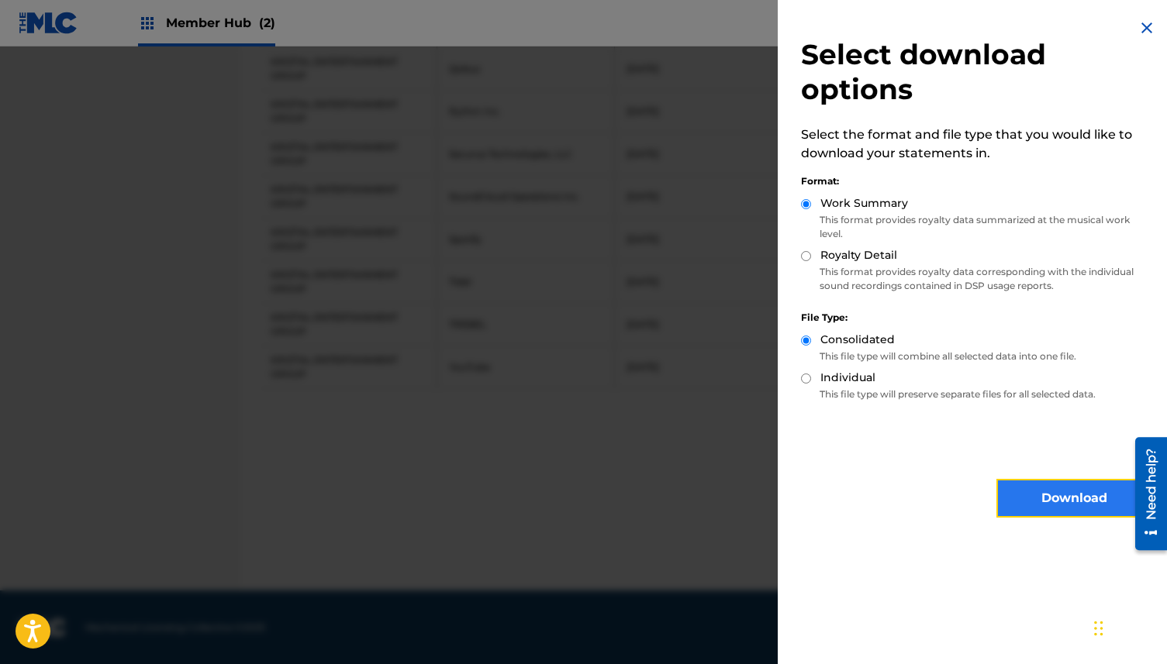
click at [1061, 499] on button "Download" at bounding box center [1073, 498] width 155 height 39
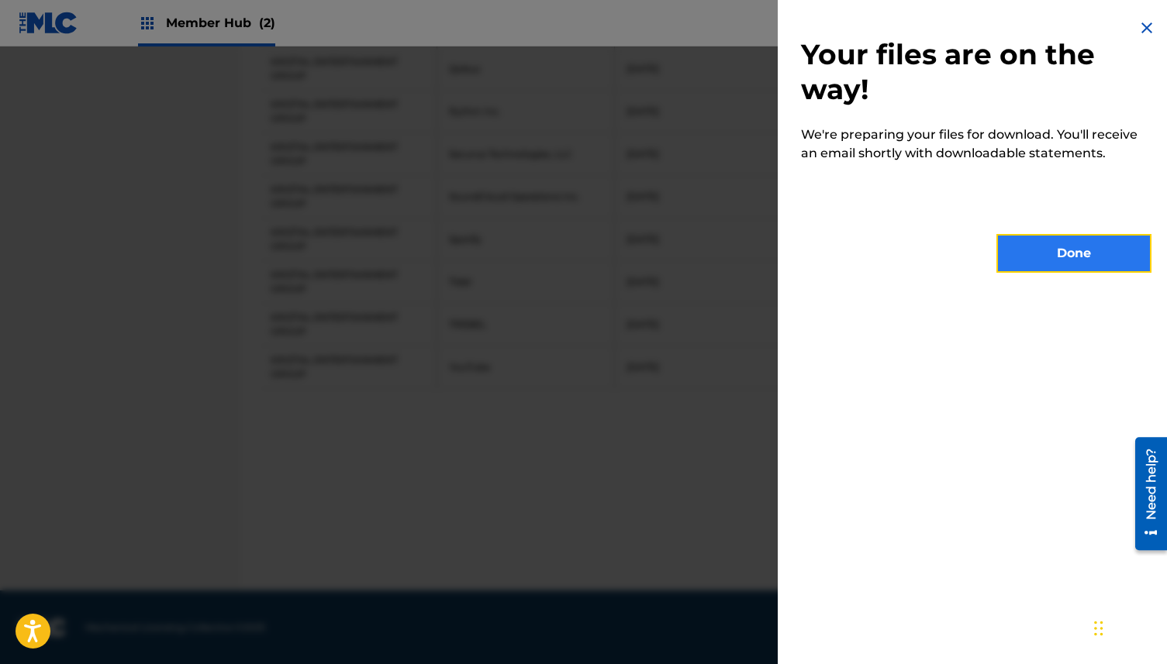
click at [1103, 254] on button "Done" at bounding box center [1073, 253] width 155 height 39
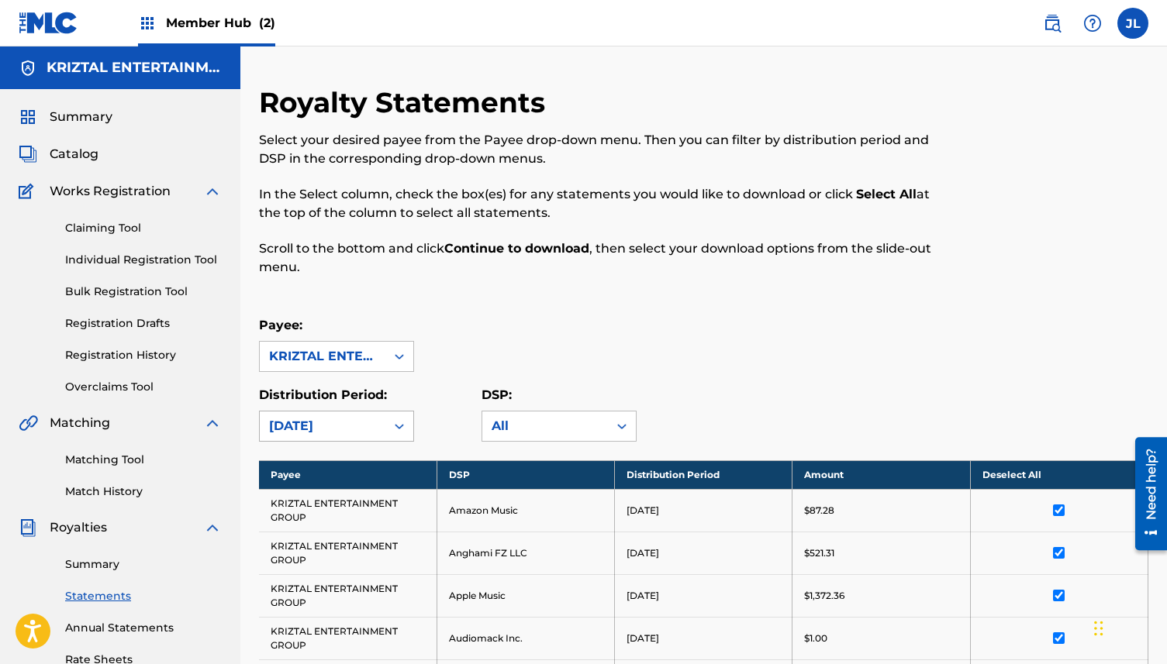
scroll to position [11, 0]
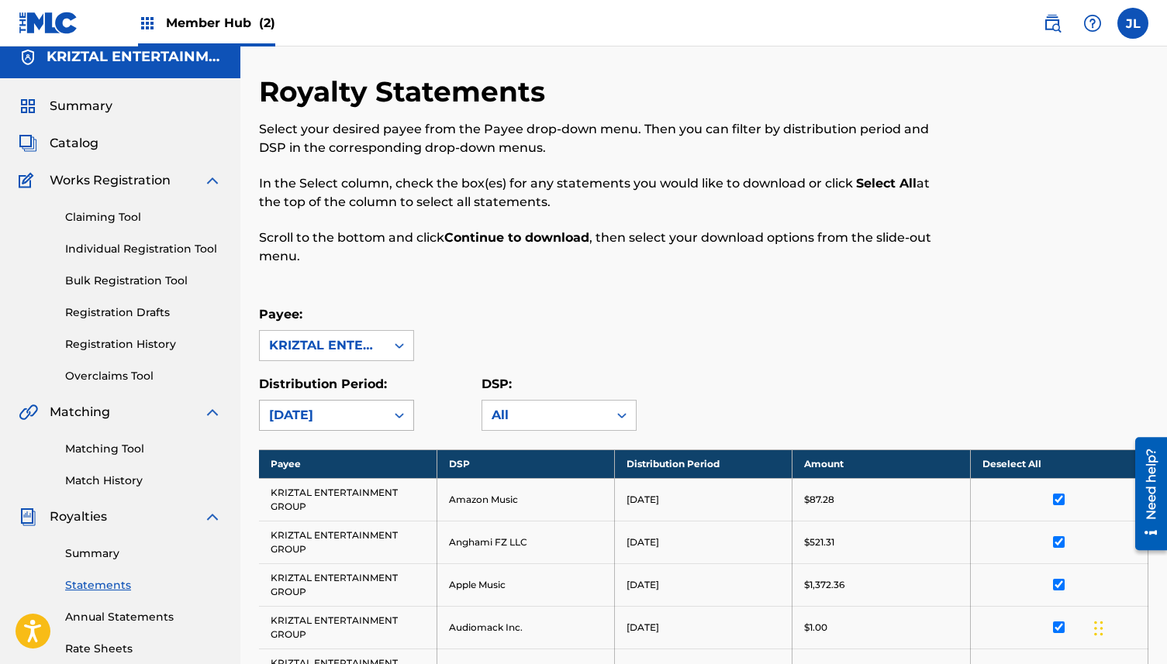
click at [374, 426] on div "[DATE]" at bounding box center [323, 415] width 126 height 29
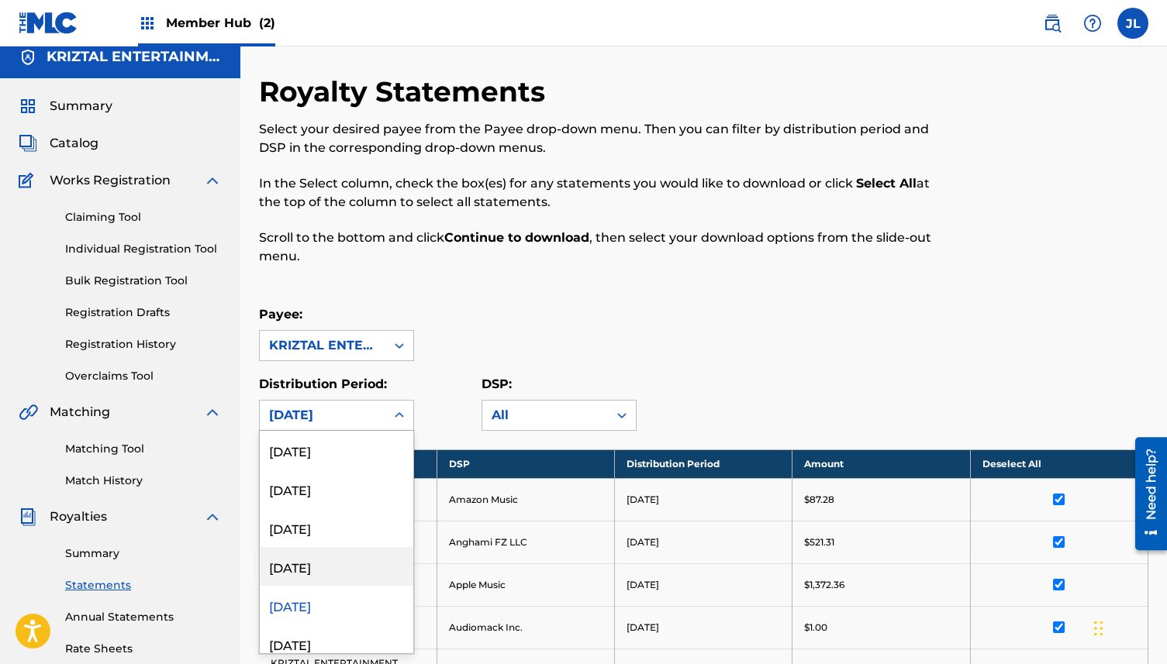
click at [345, 564] on div "[DATE]" at bounding box center [337, 566] width 154 height 39
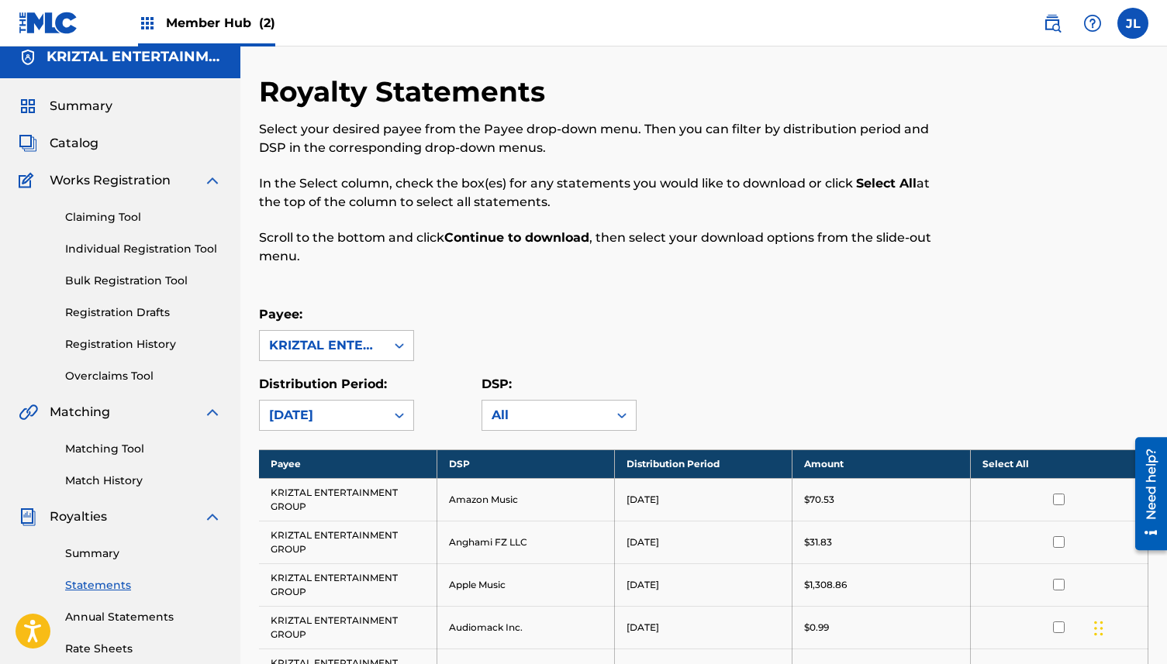
click at [1085, 467] on th "Select All" at bounding box center [1059, 464] width 178 height 29
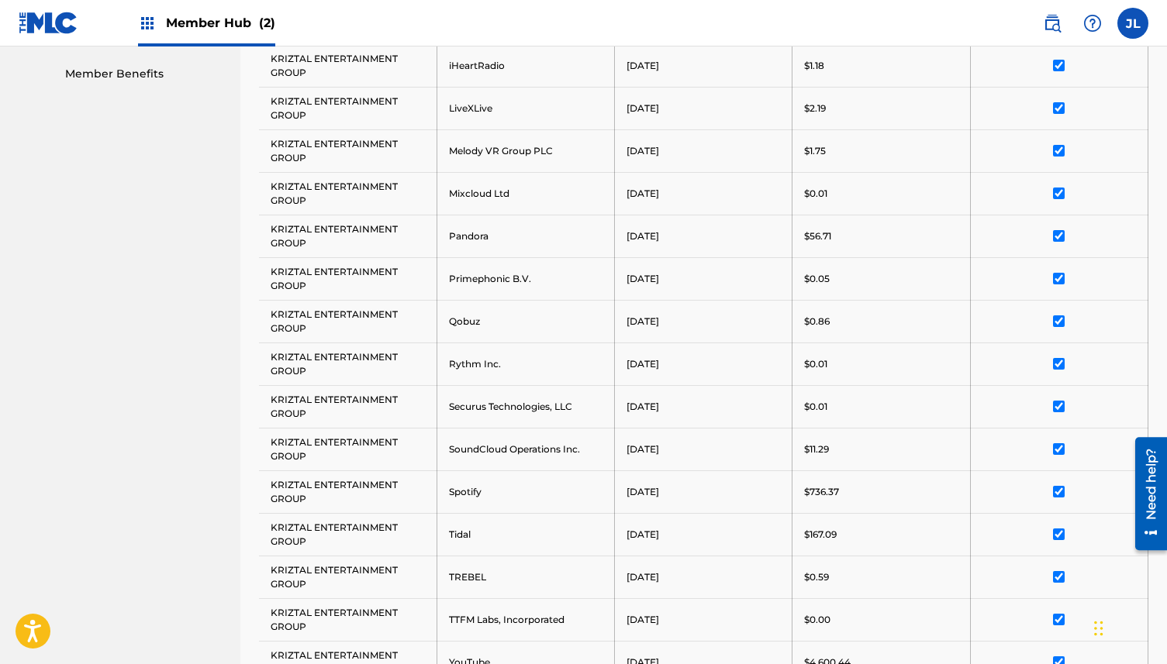
scroll to position [1082, 0]
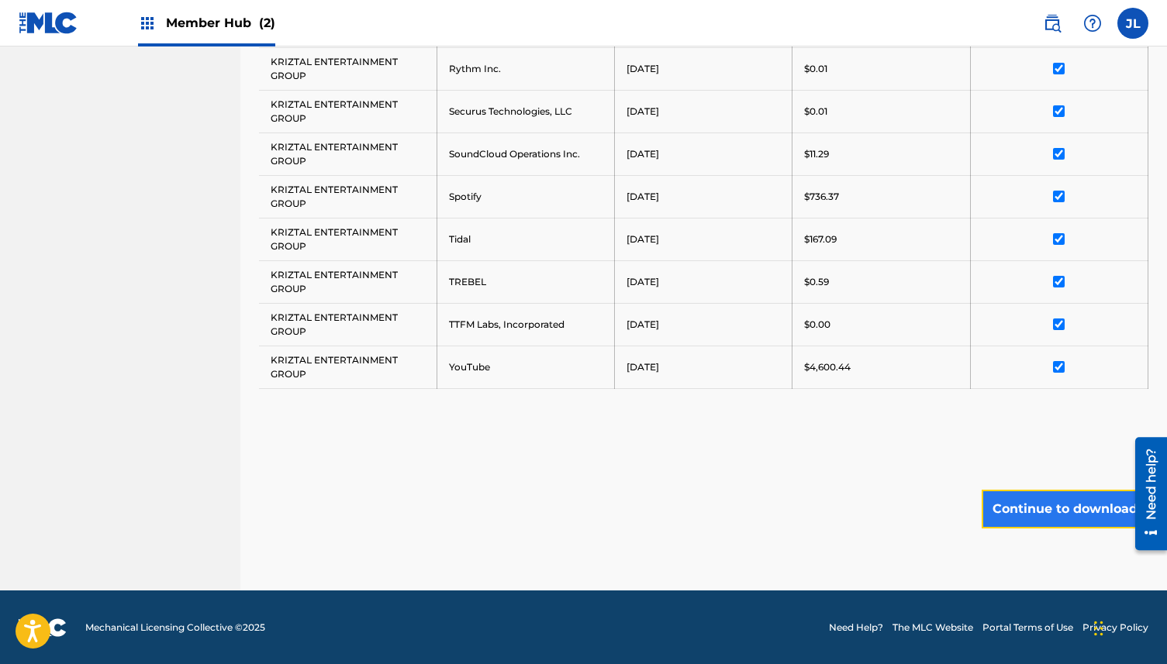
click at [1075, 509] on button "Continue to download" at bounding box center [1065, 509] width 167 height 39
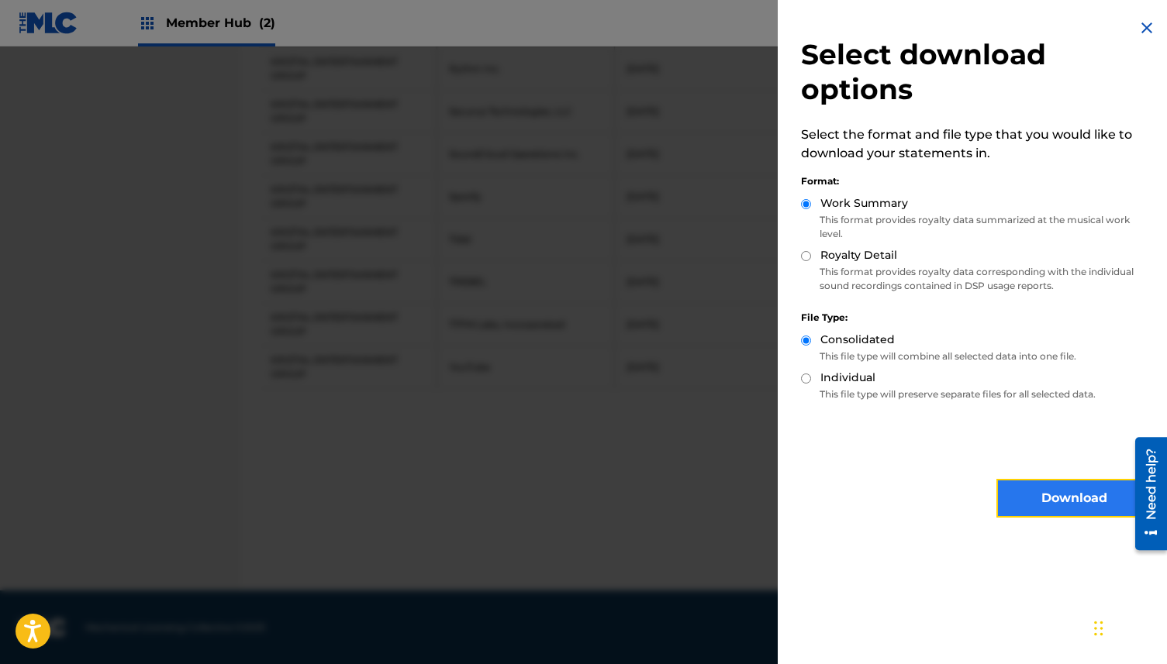
click at [1075, 508] on button "Download" at bounding box center [1073, 498] width 155 height 39
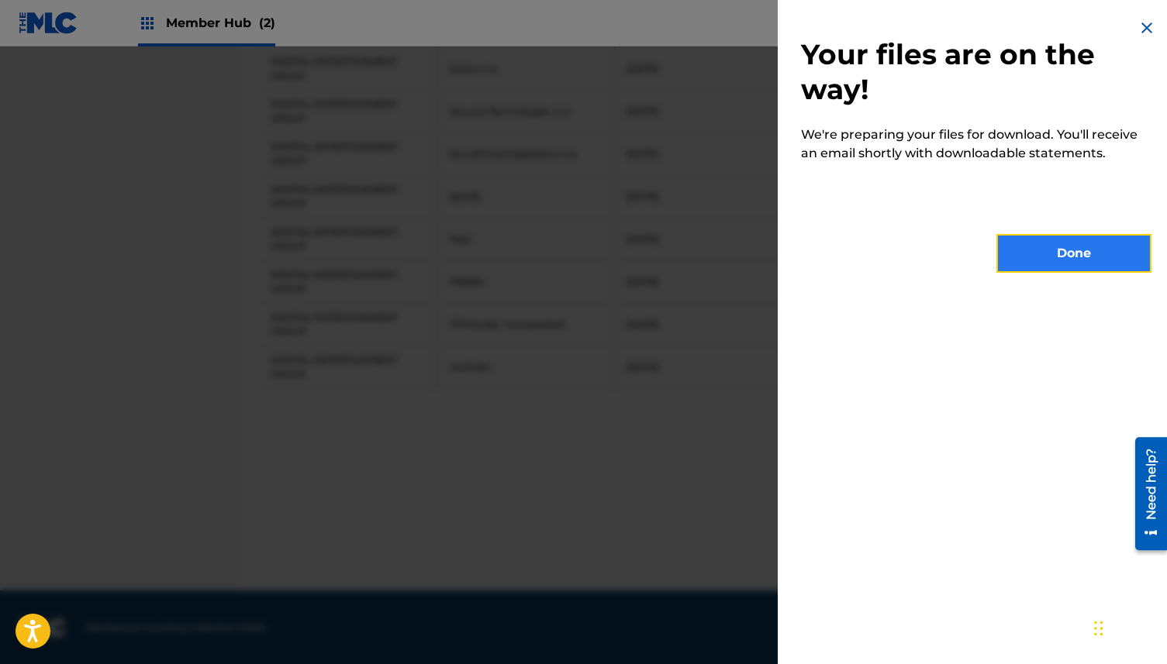
click at [1080, 257] on button "Done" at bounding box center [1073, 253] width 155 height 39
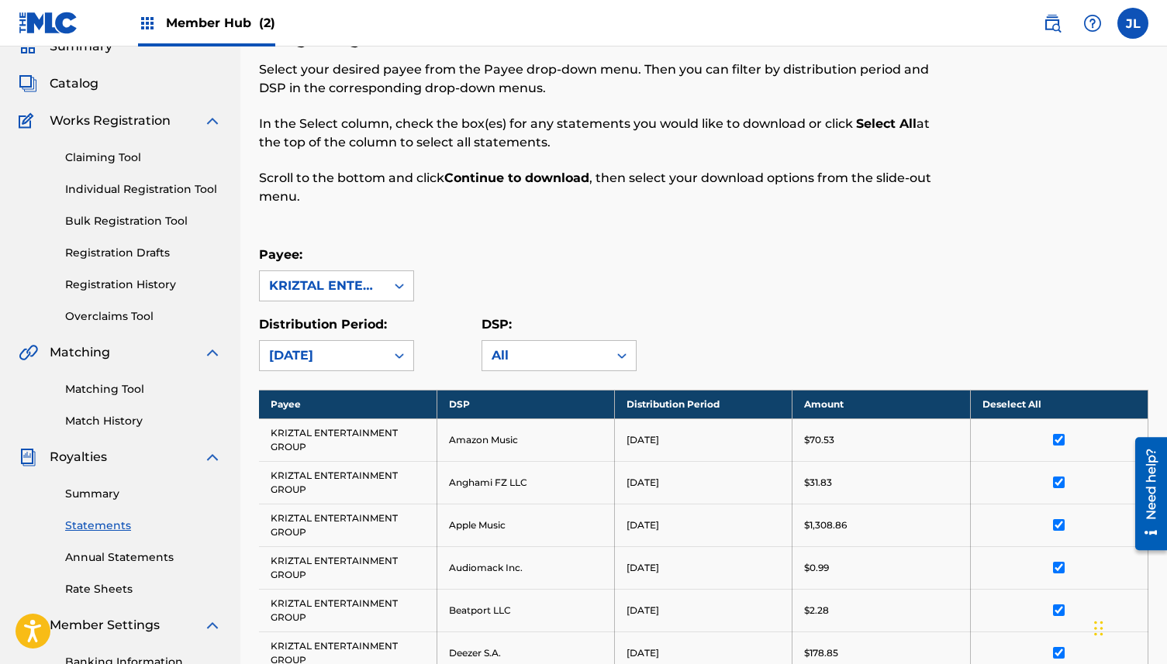
scroll to position [0, 0]
